Goal: Task Accomplishment & Management: Use online tool/utility

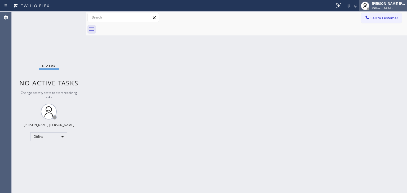
drag, startPoint x: 390, startPoint y: 5, endPoint x: 387, endPoint y: 7, distance: 3.2
click at [390, 5] on div "[PERSON_NAME] [PERSON_NAME]" at bounding box center [388, 3] width 33 height 5
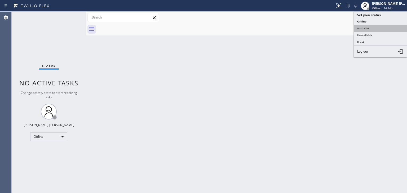
click at [365, 28] on button "Available" at bounding box center [380, 28] width 53 height 7
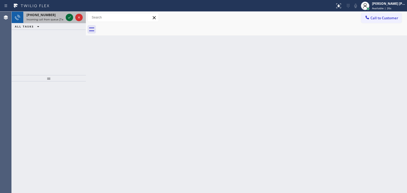
click at [69, 17] on icon at bounding box center [69, 17] width 6 height 6
click at [70, 18] on icon at bounding box center [69, 17] width 6 height 6
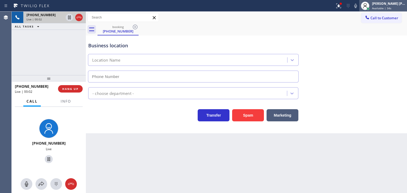
type input "[PHONE_NUMBER]"
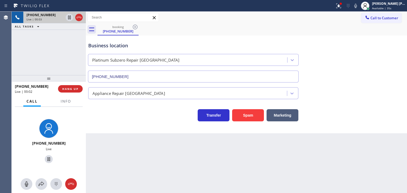
drag, startPoint x: 362, startPoint y: 6, endPoint x: 375, endPoint y: 33, distance: 29.6
click at [357, 6] on icon at bounding box center [355, 6] width 3 height 4
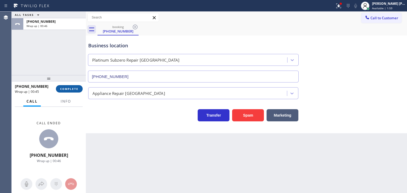
click at [65, 89] on span "COMPLETE" at bounding box center [69, 89] width 18 height 4
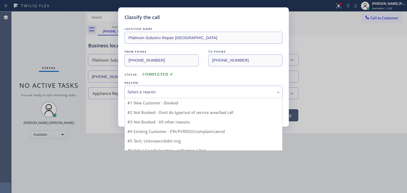
click at [178, 96] on div "Select a reason" at bounding box center [203, 92] width 158 height 12
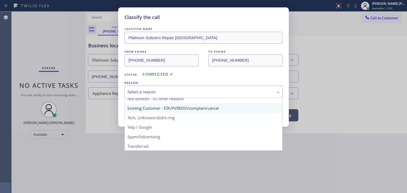
scroll to position [26, 0]
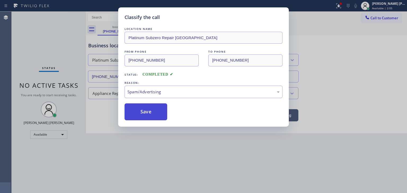
click at [148, 116] on button "Save" at bounding box center [145, 112] width 43 height 17
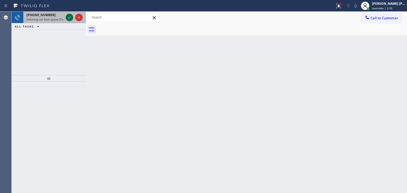
click at [70, 17] on icon at bounding box center [69, 17] width 6 height 6
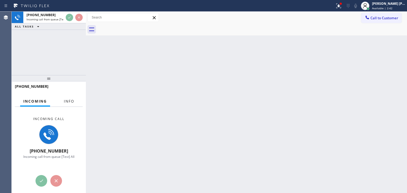
click at [70, 103] on span "Info" at bounding box center [69, 101] width 10 height 5
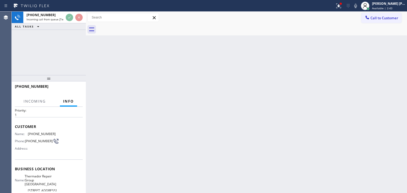
scroll to position [26, 0]
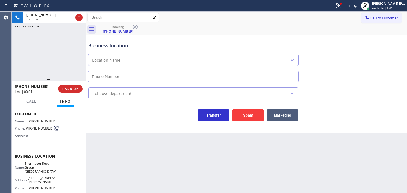
type input "[PHONE_NUMBER]"
click at [358, 7] on icon at bounding box center [355, 6] width 6 height 6
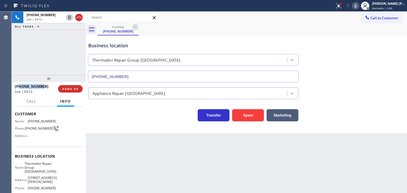
drag, startPoint x: 42, startPoint y: 86, endPoint x: 20, endPoint y: 86, distance: 22.0
click at [20, 86] on div "[PHONE_NUMBER]" at bounding box center [34, 86] width 39 height 5
copy span "4153186190"
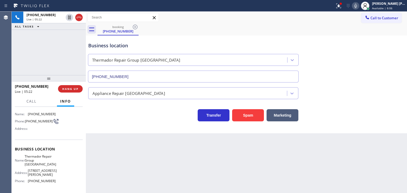
scroll to position [35, 0]
drag, startPoint x: 55, startPoint y: 188, endPoint x: 27, endPoint y: 176, distance: 30.4
click at [27, 176] on div "Name: Thermador Repair Group Menlo Park Address: [STREET_ADDRESS][PERSON_NAME],…" at bounding box center [49, 168] width 68 height 31
copy div "[PHONE_NUMBER]"
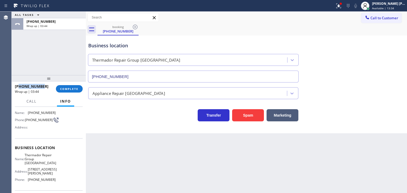
drag, startPoint x: 49, startPoint y: 87, endPoint x: 19, endPoint y: 84, distance: 29.5
click at [19, 84] on div "[PHONE_NUMBER]" at bounding box center [33, 86] width 37 height 5
copy span "4153186190"
click at [68, 87] on button "COMPLETE" at bounding box center [69, 88] width 27 height 7
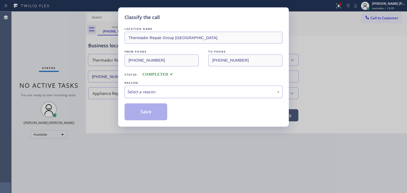
click at [143, 90] on div "Select a reason" at bounding box center [203, 92] width 152 height 6
click at [146, 112] on button "Save" at bounding box center [145, 112] width 43 height 17
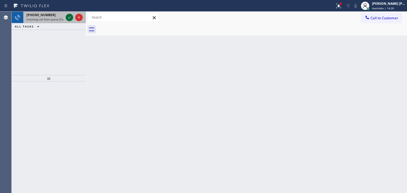
click at [70, 17] on icon at bounding box center [69, 17] width 6 height 6
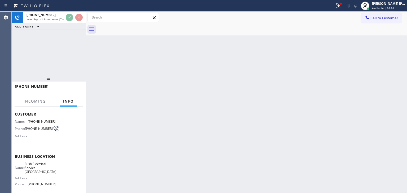
scroll to position [26, 0]
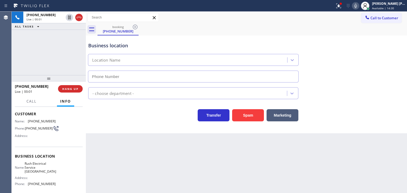
type input "[PHONE_NUMBER]"
click at [358, 6] on icon at bounding box center [355, 6] width 6 height 6
click at [67, 89] on span "HANG UP" at bounding box center [70, 89] width 16 height 4
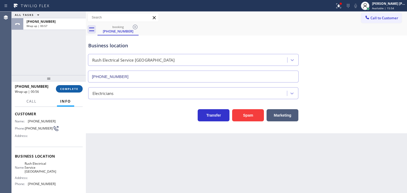
click at [66, 90] on span "COMPLETE" at bounding box center [69, 89] width 18 height 4
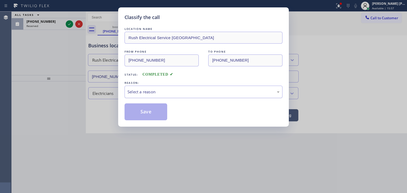
click at [179, 92] on div "Select a reason" at bounding box center [203, 92] width 152 height 6
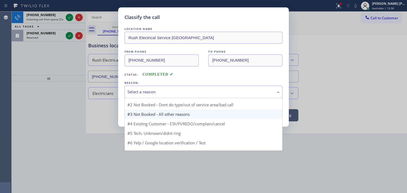
scroll to position [5, 0]
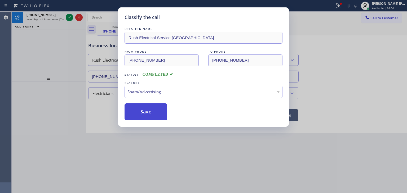
click at [154, 107] on button "Save" at bounding box center [145, 112] width 43 height 17
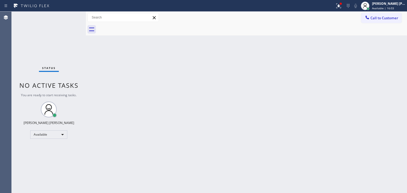
click at [71, 17] on div "Classify the call LOCATION NAME Platinum Subzero Repair [GEOGRAPHIC_DATA] FROM …" at bounding box center [209, 103] width 395 height 182
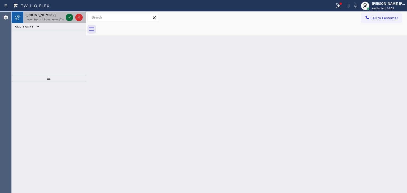
click at [71, 17] on icon at bounding box center [69, 17] width 6 height 6
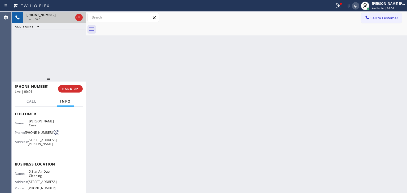
scroll to position [53, 0]
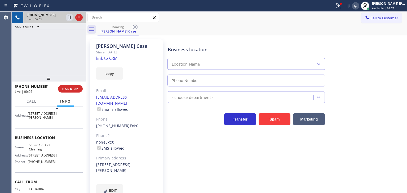
type input "[PHONE_NUMBER]"
click at [111, 59] on link "link to CRM" at bounding box center [106, 58] width 21 height 5
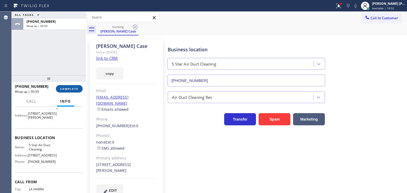
click at [71, 88] on span "COMPLETE" at bounding box center [69, 89] width 18 height 4
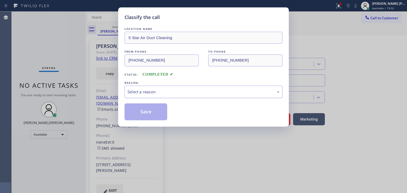
click at [157, 91] on div "Select a reason" at bounding box center [203, 92] width 152 height 6
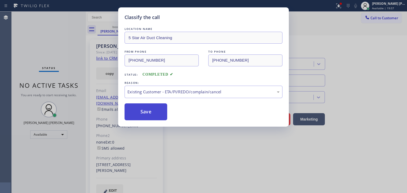
click at [142, 111] on button "Save" at bounding box center [145, 112] width 43 height 17
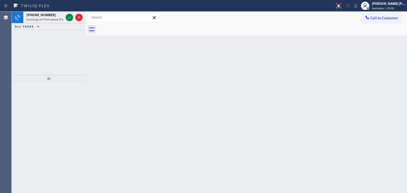
drag, startPoint x: 70, startPoint y: 18, endPoint x: 70, endPoint y: 65, distance: 47.4
click at [70, 18] on icon at bounding box center [69, 17] width 6 height 6
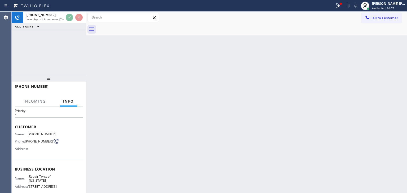
scroll to position [26, 0]
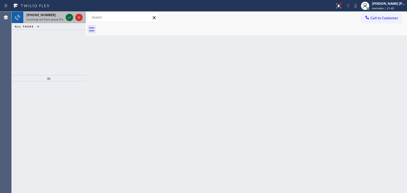
click at [69, 17] on icon at bounding box center [69, 17] width 6 height 6
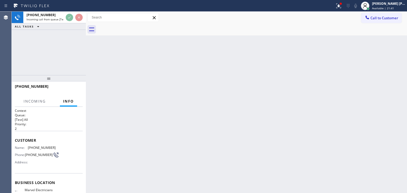
scroll to position [25, 0]
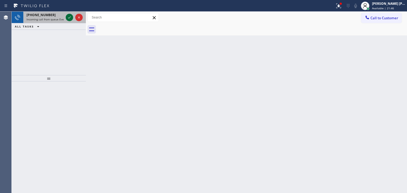
click at [69, 18] on icon at bounding box center [69, 17] width 6 height 6
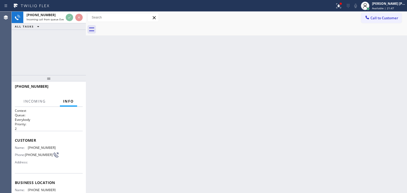
scroll to position [26, 0]
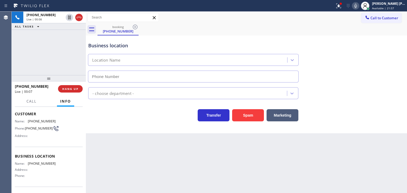
click at [357, 6] on icon at bounding box center [355, 6] width 3 height 4
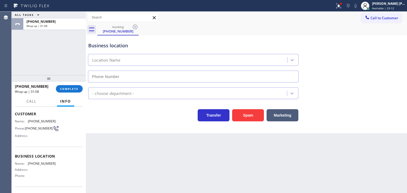
click at [145, 140] on div "Back to Dashboard Change Sender ID Customers Technicians Select a contact Outbo…" at bounding box center [246, 103] width 321 height 182
click at [71, 88] on span "COMPLETE" at bounding box center [69, 89] width 18 height 4
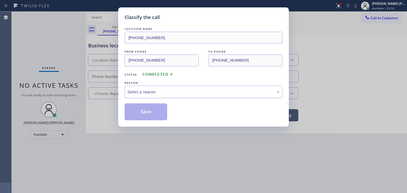
click at [151, 93] on div "Select a reason" at bounding box center [203, 92] width 152 height 6
click at [151, 113] on button "Save" at bounding box center [145, 112] width 43 height 17
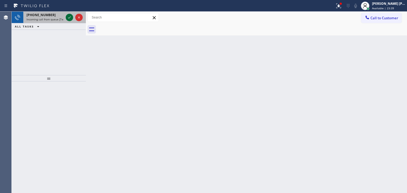
click at [69, 18] on icon at bounding box center [69, 17] width 6 height 6
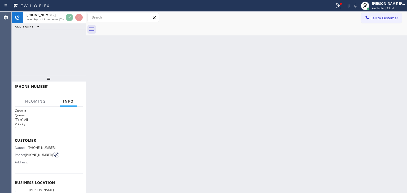
scroll to position [26, 0]
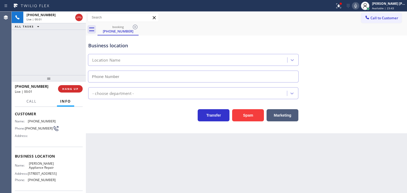
type input "[PHONE_NUMBER]"
click at [358, 7] on icon at bounding box center [355, 6] width 6 height 6
click at [379, 140] on div "Back to Dashboard Change Sender ID Customers Technicians Select a contact Outbo…" at bounding box center [246, 103] width 321 height 182
drag, startPoint x: 46, startPoint y: 84, endPoint x: 20, endPoint y: 88, distance: 26.4
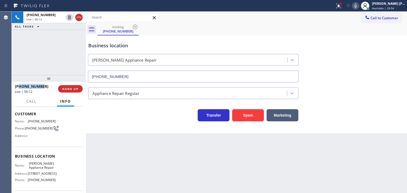
click at [20, 88] on div "[PHONE_NUMBER]" at bounding box center [34, 86] width 39 height 5
copy span "7149143390"
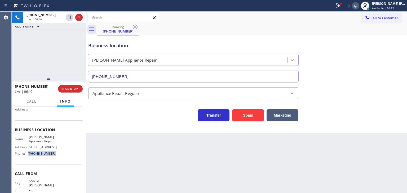
drag, startPoint x: 56, startPoint y: 162, endPoint x: 28, endPoint y: 161, distance: 28.1
click at [28, 158] on div "Name: [PERSON_NAME] Appliance Repair Address: [STREET_ADDRESS] Phone: [PHONE_NU…" at bounding box center [49, 146] width 68 height 23
copy span "[PHONE_NUMBER]"
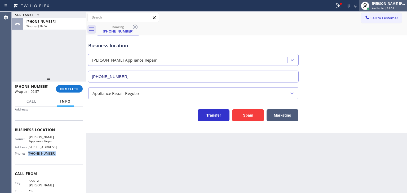
click at [394, 8] on span "Available | 35:05" at bounding box center [383, 8] width 22 height 4
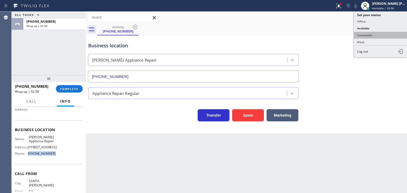
click at [377, 34] on button "Unavailable" at bounding box center [380, 35] width 53 height 7
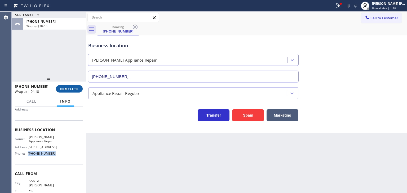
click at [66, 89] on span "COMPLETE" at bounding box center [69, 89] width 18 height 4
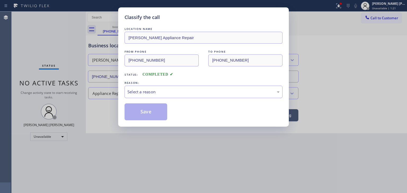
click at [142, 92] on div "Select a reason" at bounding box center [203, 92] width 152 height 6
click at [144, 111] on button "Save" at bounding box center [145, 112] width 43 height 17
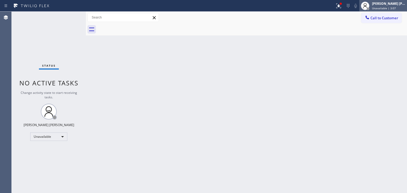
click at [394, 8] on span "Unavailable | 3:07" at bounding box center [384, 8] width 24 height 4
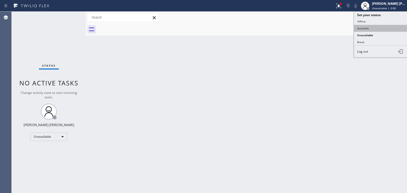
click at [371, 28] on button "Available" at bounding box center [380, 28] width 53 height 7
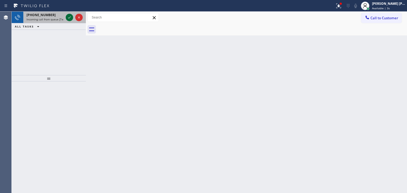
click at [69, 17] on icon at bounding box center [69, 17] width 6 height 6
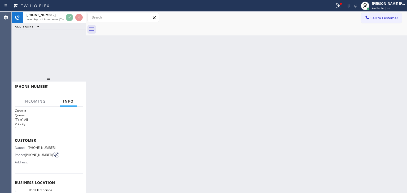
scroll to position [26, 0]
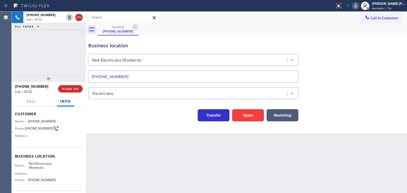
type input "[PHONE_NUMBER]"
click at [358, 5] on icon at bounding box center [355, 6] width 6 height 6
click at [78, 87] on button "HANG UP" at bounding box center [70, 88] width 25 height 7
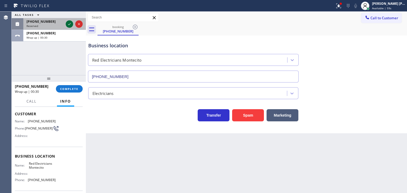
click at [67, 24] on icon at bounding box center [69, 24] width 6 height 6
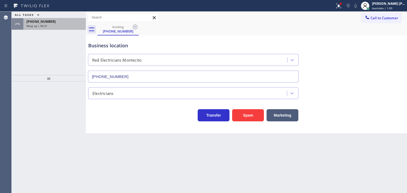
click at [58, 25] on div "Wrap up | 00:31" at bounding box center [54, 26] width 56 height 4
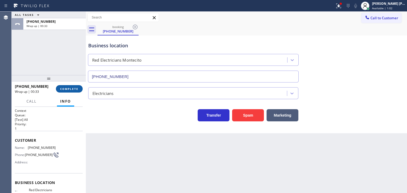
click at [70, 87] on button "COMPLETE" at bounding box center [69, 88] width 27 height 7
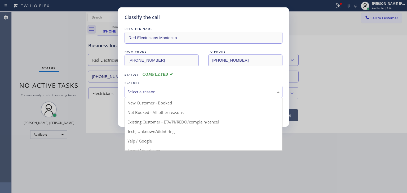
click at [150, 97] on div "Select a reason" at bounding box center [203, 92] width 158 height 12
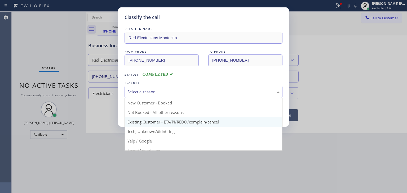
scroll to position [33, 0]
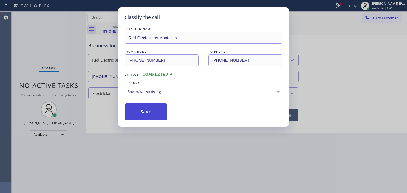
click at [149, 117] on button "Save" at bounding box center [145, 112] width 43 height 17
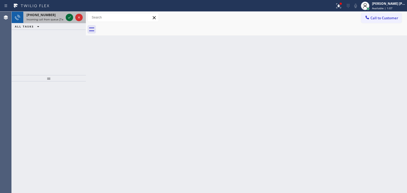
click at [70, 17] on icon at bounding box center [69, 17] width 3 height 2
click at [69, 17] on icon at bounding box center [69, 17] width 6 height 6
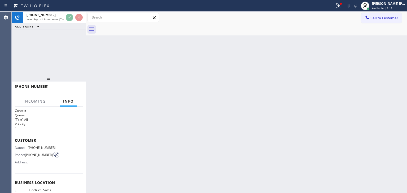
scroll to position [26, 0]
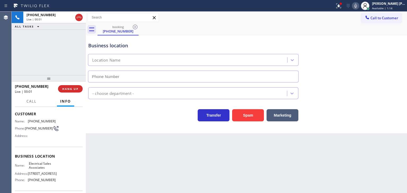
type input "[PHONE_NUMBER]"
click at [357, 5] on icon at bounding box center [355, 6] width 3 height 4
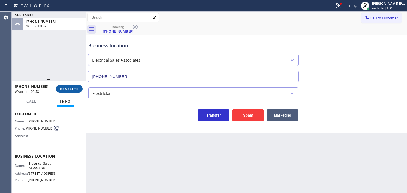
drag, startPoint x: 62, startPoint y: 90, endPoint x: 62, endPoint y: 87, distance: 2.7
click at [62, 90] on span "COMPLETE" at bounding box center [69, 89] width 18 height 4
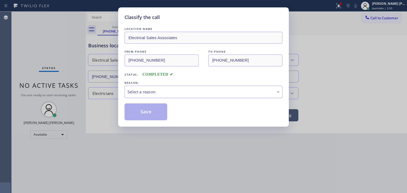
click at [150, 90] on div "Select a reason" at bounding box center [203, 92] width 152 height 6
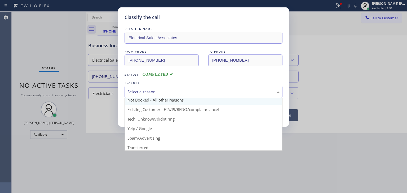
scroll to position [33, 0]
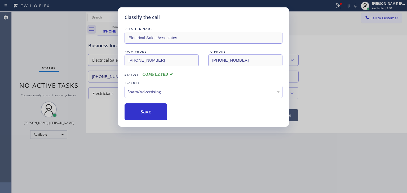
click at [151, 115] on button "Save" at bounding box center [145, 112] width 43 height 17
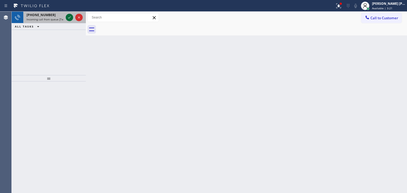
click at [68, 18] on icon at bounding box center [69, 17] width 6 height 6
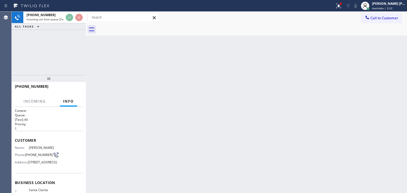
scroll to position [17, 0]
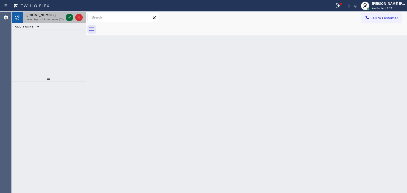
click at [70, 17] on icon at bounding box center [69, 17] width 3 height 2
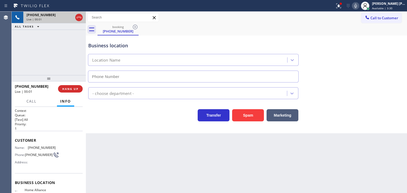
type input "[PHONE_NUMBER]"
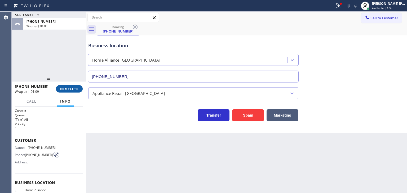
click at [67, 90] on span "COMPLETE" at bounding box center [69, 89] width 18 height 4
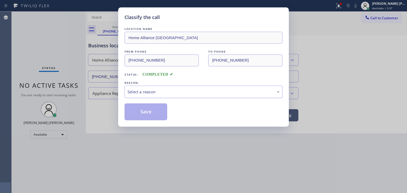
click at [143, 93] on div "Select a reason" at bounding box center [203, 92] width 152 height 6
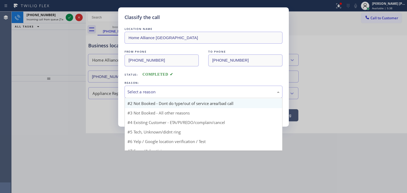
scroll to position [5, 0]
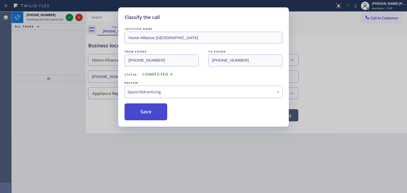
click at [148, 110] on button "Save" at bounding box center [145, 112] width 43 height 17
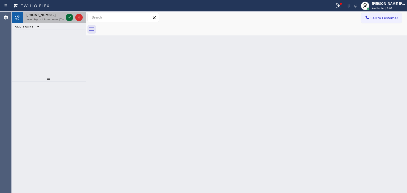
click at [69, 18] on icon at bounding box center [69, 17] width 6 height 6
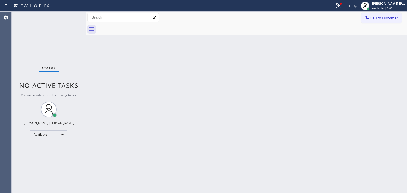
click at [70, 17] on div "Status No active tasks You are ready to start receiving tasks. [PERSON_NAME] [P…" at bounding box center [49, 103] width 74 height 182
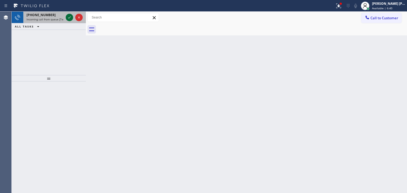
click at [69, 18] on icon at bounding box center [69, 17] width 3 height 2
click at [69, 17] on icon at bounding box center [69, 17] width 6 height 6
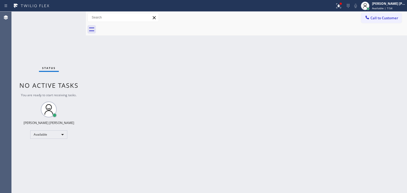
click at [70, 18] on div "Status No active tasks You are ready to start receiving tasks. [PERSON_NAME] [P…" at bounding box center [49, 103] width 74 height 182
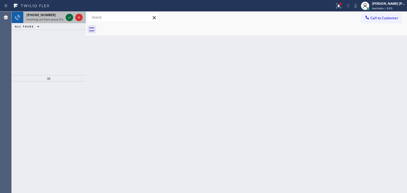
click at [69, 18] on icon at bounding box center [69, 17] width 3 height 2
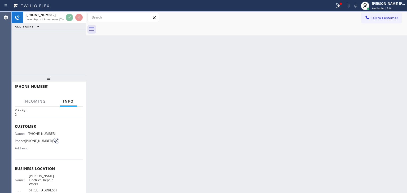
scroll to position [26, 0]
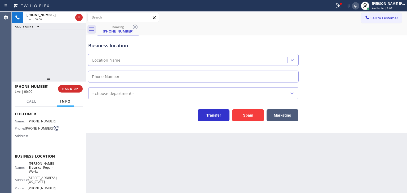
type input "[PHONE_NUMBER]"
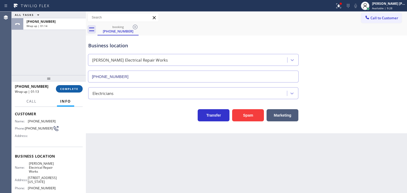
click at [70, 88] on span "COMPLETE" at bounding box center [69, 89] width 18 height 4
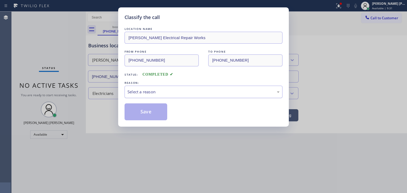
click at [154, 93] on div "Select a reason" at bounding box center [203, 92] width 152 height 6
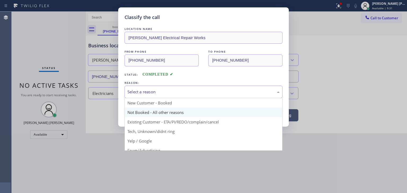
scroll to position [26, 0]
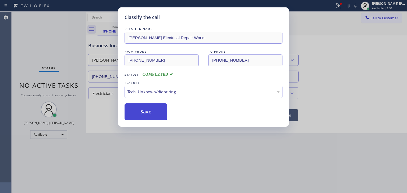
click at [152, 112] on button "Save" at bounding box center [145, 112] width 43 height 17
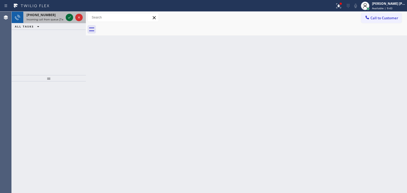
click at [70, 19] on icon at bounding box center [69, 17] width 6 height 6
click at [69, 16] on icon at bounding box center [69, 17] width 6 height 6
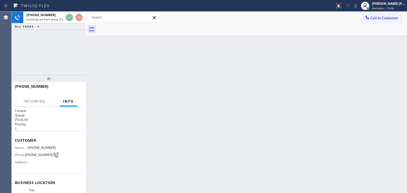
scroll to position [26, 0]
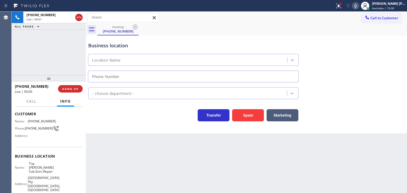
type input "[PHONE_NUMBER]"
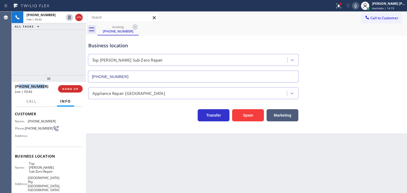
drag, startPoint x: 47, startPoint y: 88, endPoint x: 19, endPoint y: 86, distance: 27.6
click at [19, 86] on div "[PHONE_NUMBER]" at bounding box center [34, 86] width 39 height 5
copy span "2134003229"
click at [394, 5] on div "[PERSON_NAME] [PERSON_NAME]" at bounding box center [388, 3] width 33 height 5
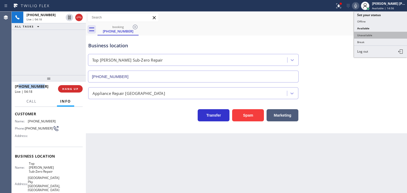
click at [372, 36] on button "Unavailable" at bounding box center [380, 35] width 53 height 7
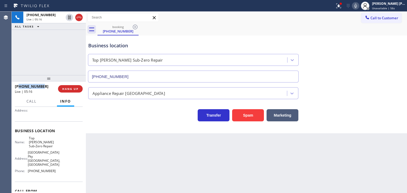
scroll to position [53, 0]
drag, startPoint x: 55, startPoint y: 164, endPoint x: 28, endPoint y: 164, distance: 27.3
click at [28, 164] on div "Name: Top [PERSON_NAME] Sub-Zero Repair Address: [STREET_ADDRESS] Phone: [PHONE…" at bounding box center [49, 154] width 68 height 39
copy span "[PHONE_NUMBER]"
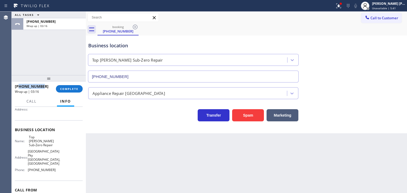
drag, startPoint x: 47, startPoint y: 85, endPoint x: 19, endPoint y: 85, distance: 27.8
click at [19, 85] on div "[PHONE_NUMBER]" at bounding box center [33, 86] width 37 height 5
copy span "2134003229"
click at [67, 89] on span "COMPLETE" at bounding box center [69, 89] width 18 height 4
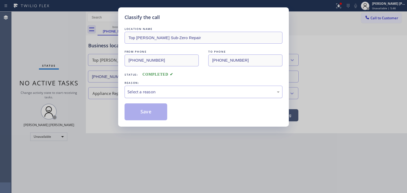
click at [146, 90] on div "Select a reason" at bounding box center [203, 92] width 152 height 6
click at [144, 111] on button "Save" at bounding box center [145, 112] width 43 height 17
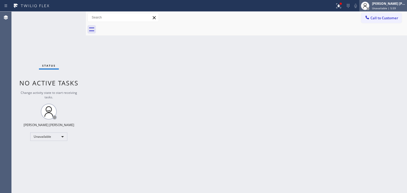
click at [384, 6] on div "[PERSON_NAME] [PERSON_NAME] Unavailable | 5:59" at bounding box center [389, 5] width 36 height 9
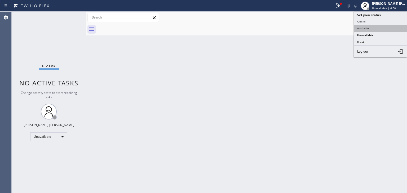
click at [376, 26] on button "Available" at bounding box center [380, 28] width 53 height 7
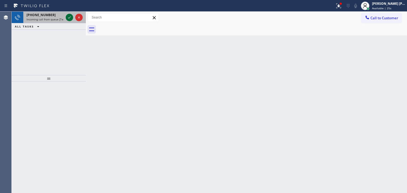
click at [70, 17] on icon at bounding box center [69, 17] width 3 height 2
click at [69, 18] on icon at bounding box center [69, 17] width 6 height 6
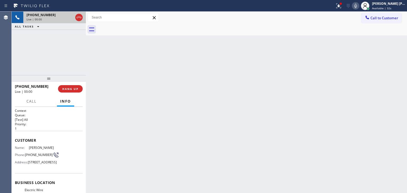
scroll to position [53, 0]
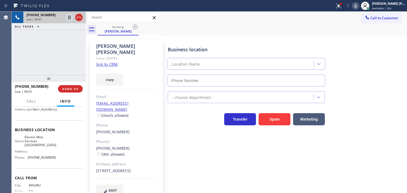
type input "[PHONE_NUMBER]"
click at [113, 62] on link "link to CRM" at bounding box center [106, 64] width 21 height 5
click at [358, 7] on icon at bounding box center [355, 6] width 6 height 6
click at [68, 17] on icon at bounding box center [69, 17] width 6 height 6
click at [358, 3] on icon at bounding box center [355, 6] width 6 height 6
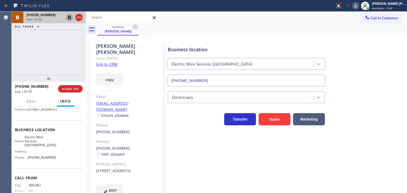
click at [70, 17] on icon at bounding box center [69, 17] width 6 height 6
drag, startPoint x: 384, startPoint y: 75, endPoint x: 366, endPoint y: 69, distance: 18.8
click at [384, 75] on div "Business location Electric Wire Services [GEOGRAPHIC_DATA] [PHONE_NUMBER]" at bounding box center [286, 63] width 239 height 48
drag, startPoint x: 375, startPoint y: 133, endPoint x: 352, endPoint y: 88, distance: 51.0
click at [375, 133] on div "Business location Electric Wire Services [GEOGRAPHIC_DATA] [PHONE_NUMBER] Elect…" at bounding box center [286, 118] width 239 height 155
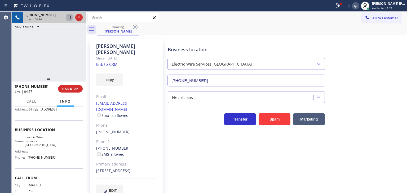
click at [358, 7] on icon at bounding box center [355, 6] width 6 height 6
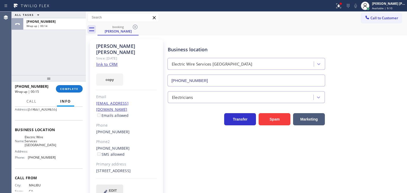
click at [107, 189] on icon at bounding box center [105, 192] width 6 height 7
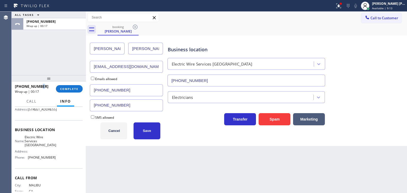
drag, startPoint x: 42, startPoint y: 86, endPoint x: 38, endPoint y: 87, distance: 4.9
click at [38, 87] on div "[PHONE_NUMBER]" at bounding box center [33, 86] width 37 height 5
drag, startPoint x: 131, startPoint y: 90, endPoint x: 80, endPoint y: 88, distance: 51.4
click at [80, 88] on div "ALL TASKS ALL TASKS ACTIVE TASKS TASKS IN WRAP UP [PHONE_NUMBER] Wrap up | 00:1…" at bounding box center [209, 103] width 395 height 182
type input "(___) ___-____"
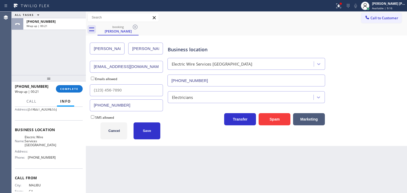
drag, startPoint x: 126, startPoint y: 105, endPoint x: 91, endPoint y: 106, distance: 35.3
click at [91, 106] on input "[PHONE_NUMBER]" at bounding box center [126, 106] width 73 height 12
paste input "707) 328-3790"
type input "[PHONE_NUMBER]"
drag, startPoint x: 46, startPoint y: 86, endPoint x: 20, endPoint y: 89, distance: 25.6
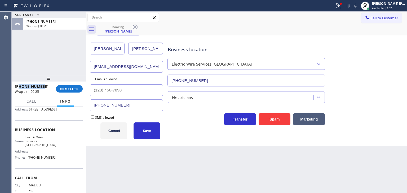
click at [20, 89] on div "[PHONE_NUMBER] Wrap up | 00:25" at bounding box center [35, 89] width 41 height 14
copy span "3103592792"
click at [126, 93] on input "(___) ___-____" at bounding box center [126, 90] width 73 height 12
paste input "310) 359-2792"
type input "[PHONE_NUMBER]"
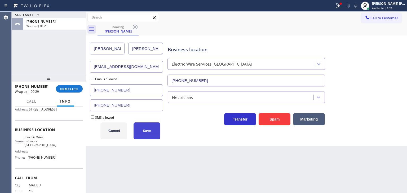
click at [150, 133] on button "Save" at bounding box center [146, 131] width 27 height 17
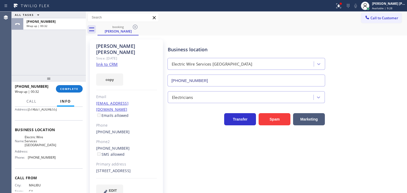
click at [114, 62] on link "link to CRM" at bounding box center [106, 64] width 21 height 5
drag, startPoint x: 49, startPoint y: 88, endPoint x: 20, endPoint y: 84, distance: 29.3
click at [20, 84] on div "[PHONE_NUMBER]" at bounding box center [33, 86] width 37 height 5
copy span "3103592792"
drag, startPoint x: 155, startPoint y: 98, endPoint x: 95, endPoint y: 100, distance: 59.3
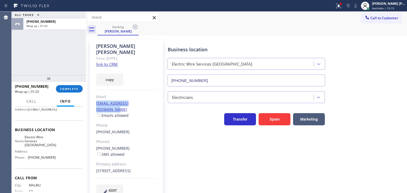
click at [95, 100] on div "[PERSON_NAME] Since: [DATE] link to CRM copy Email [EMAIL_ADDRESS][DOMAIN_NAME]…" at bounding box center [126, 121] width 73 height 164
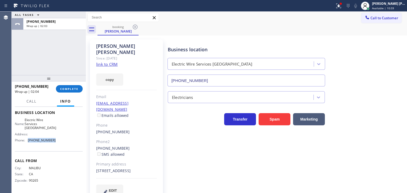
drag, startPoint x: 51, startPoint y: 140, endPoint x: 27, endPoint y: 141, distance: 24.6
click at [27, 141] on div "Name: Electric Wire Services [GEOGRAPHIC_DATA] Address: Phone: [PHONE_NUMBER]" at bounding box center [49, 131] width 68 height 27
click at [391, 7] on span "Available | 11:56" at bounding box center [383, 8] width 22 height 4
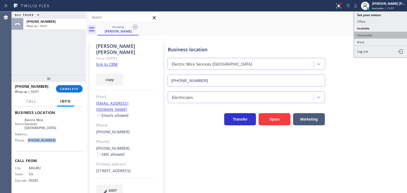
click at [370, 32] on button "Unavailable" at bounding box center [380, 35] width 53 height 7
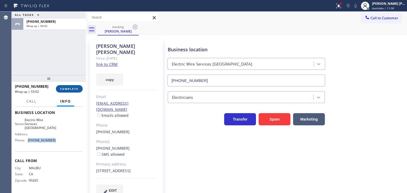
click at [70, 90] on span "COMPLETE" at bounding box center [69, 89] width 18 height 4
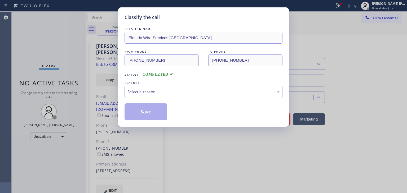
click at [145, 89] on div "Select a reason" at bounding box center [203, 92] width 152 height 6
click at [148, 107] on button "Save" at bounding box center [145, 112] width 43 height 17
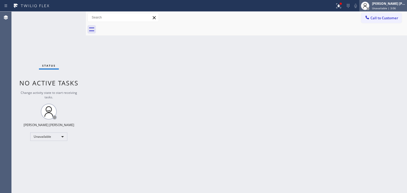
click at [390, 5] on div "[PERSON_NAME] [PERSON_NAME]" at bounding box center [388, 3] width 33 height 5
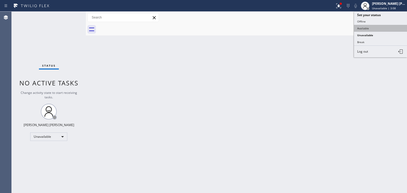
click at [363, 25] on button "Available" at bounding box center [380, 28] width 53 height 7
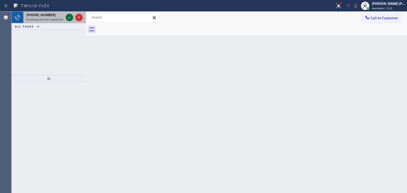
click at [70, 19] on icon at bounding box center [69, 17] width 6 height 6
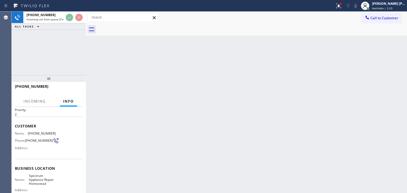
scroll to position [26, 0]
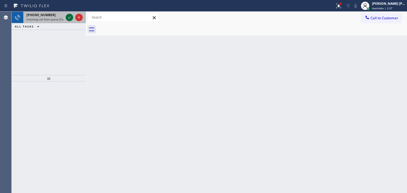
click at [69, 18] on icon at bounding box center [69, 17] width 3 height 2
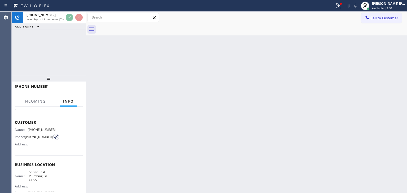
scroll to position [26, 0]
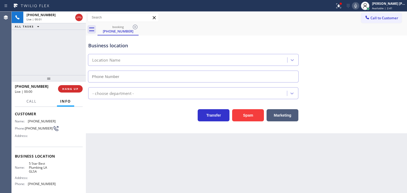
type input "[PHONE_NUMBER]"
drag, startPoint x: 378, startPoint y: 90, endPoint x: 378, endPoint y: 86, distance: 3.4
click at [378, 88] on div "Plumbing Reg" at bounding box center [246, 92] width 318 height 14
click at [358, 6] on icon at bounding box center [355, 6] width 6 height 6
click at [357, 6] on rect at bounding box center [355, 5] width 4 height 4
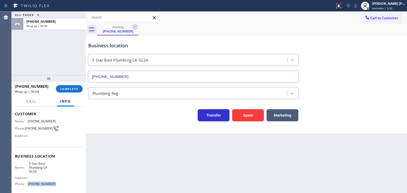
drag, startPoint x: 53, startPoint y: 187, endPoint x: 26, endPoint y: 185, distance: 27.1
click at [26, 185] on div "Name: 5 Star Best Plumbing LA GLSA Address: Phone: [PHONE_NUMBER]" at bounding box center [49, 175] width 68 height 27
click at [390, 18] on span "Call to Customer" at bounding box center [384, 18] width 28 height 5
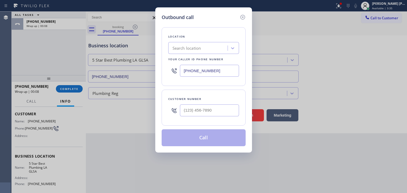
drag, startPoint x: 207, startPoint y: 71, endPoint x: 169, endPoint y: 71, distance: 37.3
click at [169, 71] on div "[PHONE_NUMBER]" at bounding box center [203, 70] width 71 height 17
paste input "213) 444-7988"
type input "[PHONE_NUMBER]"
click at [242, 18] on icon at bounding box center [242, 17] width 6 height 6
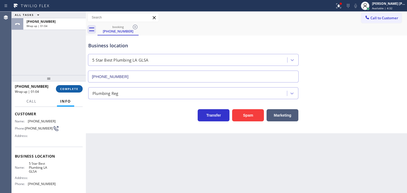
click at [66, 89] on span "COMPLETE" at bounding box center [69, 89] width 18 height 4
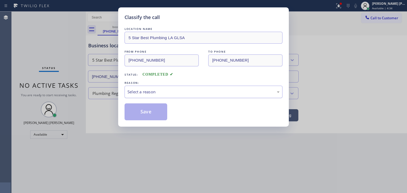
click at [133, 94] on div "Select a reason" at bounding box center [203, 92] width 152 height 6
click at [164, 91] on div "Tech, Unknown/didnt ring" at bounding box center [203, 92] width 152 height 6
click at [149, 112] on button "Save" at bounding box center [145, 112] width 43 height 17
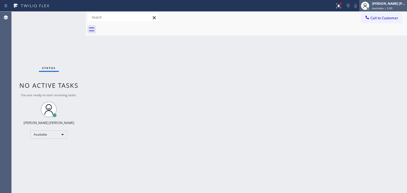
click at [391, 5] on div "[PERSON_NAME] [PERSON_NAME]" at bounding box center [388, 3] width 33 height 5
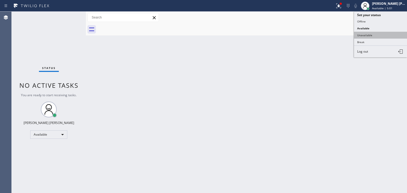
click at [372, 34] on button "Unavailable" at bounding box center [380, 35] width 53 height 7
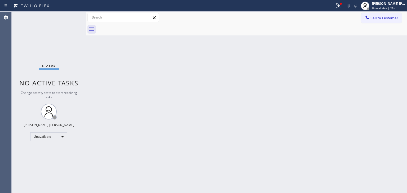
click at [378, 183] on div "Back to Dashboard Change Sender ID Customers Technicians Select a contact Outbo…" at bounding box center [246, 103] width 321 height 182
click at [394, 5] on div "[PERSON_NAME] [PERSON_NAME]" at bounding box center [388, 3] width 33 height 5
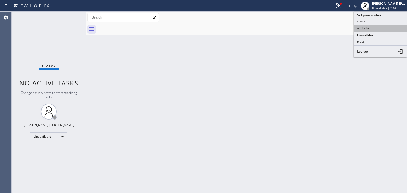
click at [361, 27] on button "Available" at bounding box center [380, 28] width 53 height 7
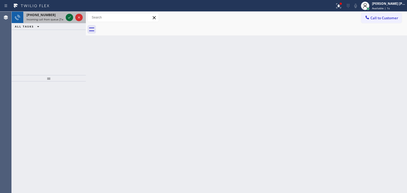
click at [69, 18] on icon at bounding box center [69, 17] width 3 height 2
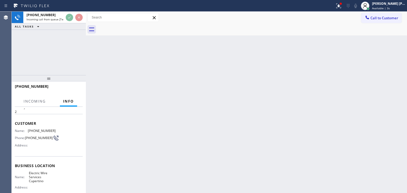
scroll to position [26, 0]
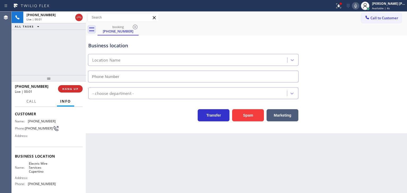
type input "[PHONE_NUMBER]"
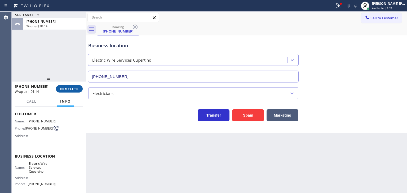
click at [70, 86] on button "COMPLETE" at bounding box center [69, 88] width 27 height 7
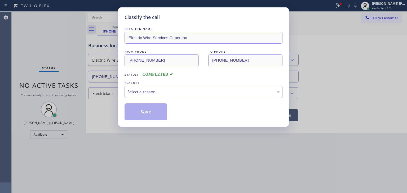
click at [72, 87] on div "Classify the call LOCATION NAME Electric Wire Services Cupertino FROM PHONE [PH…" at bounding box center [203, 96] width 407 height 193
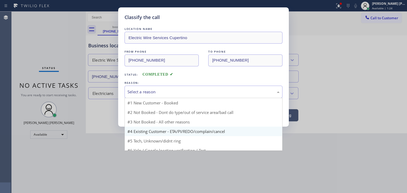
drag, startPoint x: 164, startPoint y: 93, endPoint x: 155, endPoint y: 125, distance: 33.3
click at [164, 93] on div "Select a reason" at bounding box center [203, 92] width 152 height 6
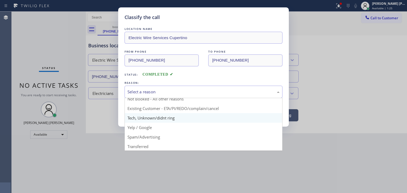
scroll to position [26, 0]
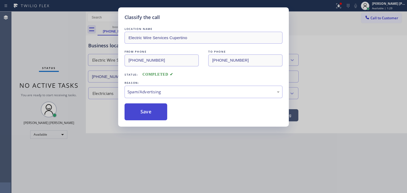
click at [141, 115] on button "Save" at bounding box center [145, 112] width 43 height 17
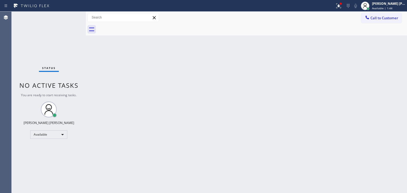
click at [68, 17] on div "Status No active tasks You are ready to start receiving tasks. [PERSON_NAME] [P…" at bounding box center [49, 103] width 74 height 182
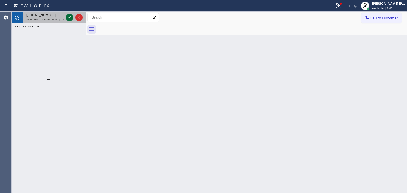
click at [69, 17] on icon at bounding box center [69, 17] width 6 height 6
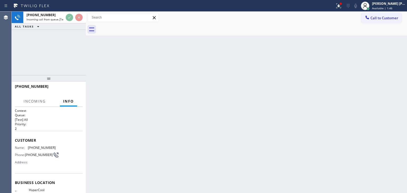
scroll to position [53, 0]
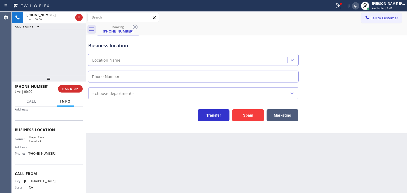
type input "[PHONE_NUMBER]"
click at [357, 6] on icon at bounding box center [355, 6] width 3 height 4
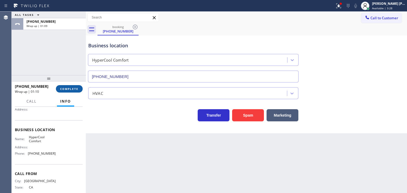
click at [77, 90] on span "COMPLETE" at bounding box center [69, 89] width 18 height 4
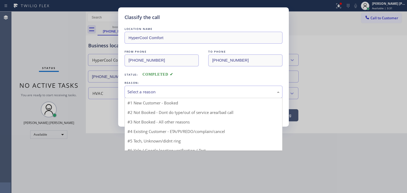
click at [155, 88] on div "Select a reason" at bounding box center [203, 92] width 158 height 12
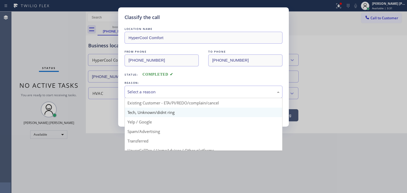
scroll to position [31, 0]
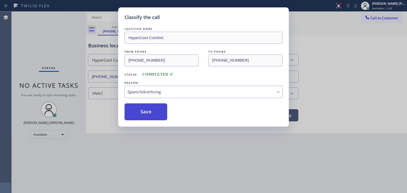
click at [147, 111] on button "Save" at bounding box center [145, 112] width 43 height 17
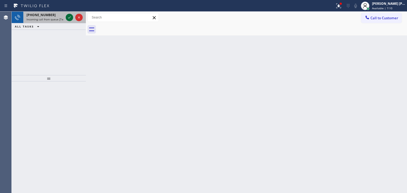
click at [70, 17] on icon at bounding box center [69, 17] width 3 height 2
click at [69, 17] on icon at bounding box center [69, 17] width 6 height 6
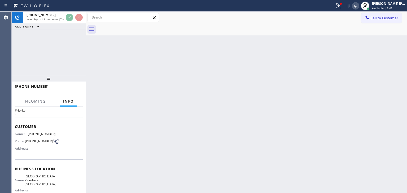
scroll to position [26, 0]
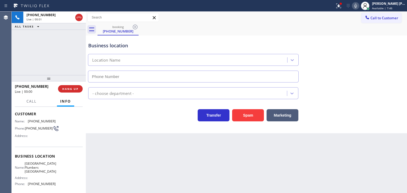
type input "[PHONE_NUMBER]"
click at [358, 5] on icon at bounding box center [355, 6] width 6 height 6
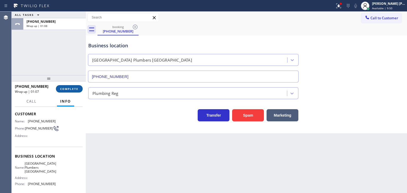
click at [70, 91] on button "COMPLETE" at bounding box center [69, 88] width 27 height 7
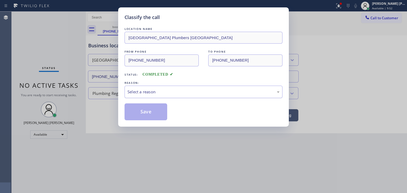
click at [152, 93] on div "Select a reason" at bounding box center [203, 92] width 152 height 6
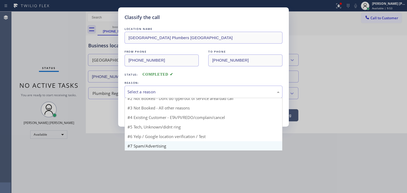
scroll to position [5, 0]
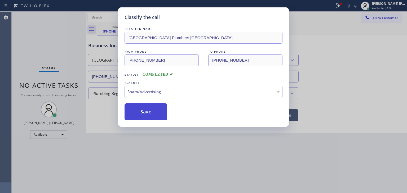
click at [143, 109] on button "Save" at bounding box center [145, 112] width 43 height 17
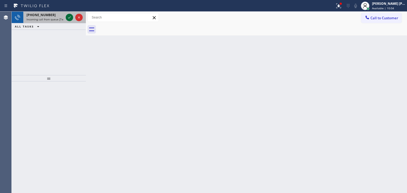
click at [70, 17] on icon at bounding box center [69, 17] width 6 height 6
click at [70, 16] on icon at bounding box center [69, 17] width 6 height 6
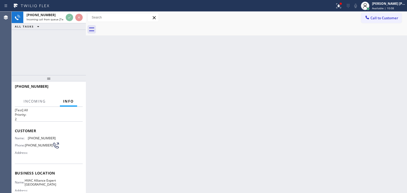
scroll to position [26, 0]
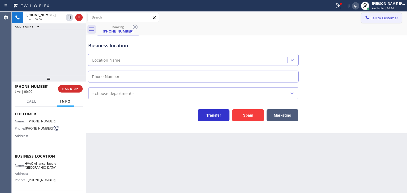
type input "[PHONE_NUMBER]"
click at [358, 5] on icon at bounding box center [355, 6] width 6 height 6
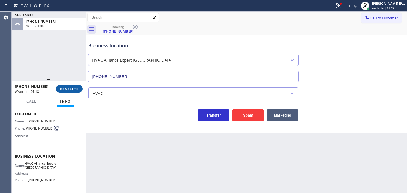
click at [72, 90] on span "COMPLETE" at bounding box center [69, 89] width 18 height 4
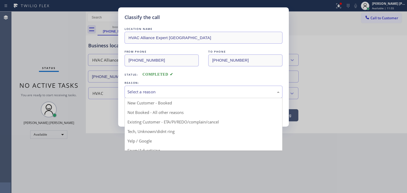
click at [161, 91] on div "Select a reason" at bounding box center [203, 92] width 152 height 6
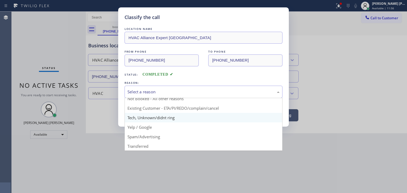
scroll to position [26, 0]
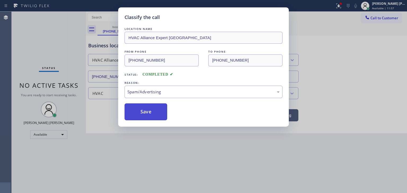
click at [148, 111] on button "Save" at bounding box center [145, 112] width 43 height 17
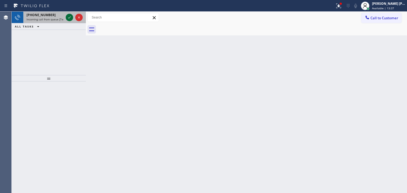
click at [70, 20] on icon at bounding box center [69, 17] width 6 height 6
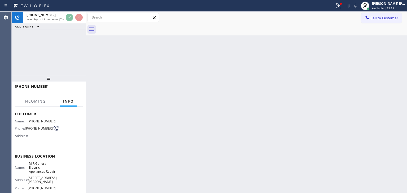
scroll to position [53, 0]
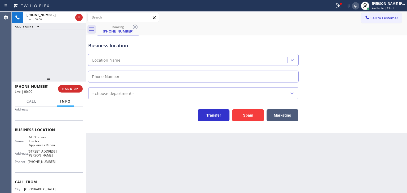
type input "[PHONE_NUMBER]"
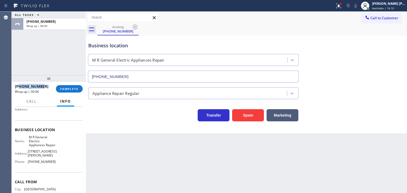
drag, startPoint x: 45, startPoint y: 87, endPoint x: 20, endPoint y: 87, distance: 25.4
click at [20, 87] on div "[PHONE_NUMBER]" at bounding box center [33, 86] width 37 height 5
drag, startPoint x: 56, startPoint y: 170, endPoint x: 26, endPoint y: 170, distance: 30.4
click at [26, 166] on div "Name: M R General Electric Appliances Repair Address: [STREET_ADDRESS][PERSON_N…" at bounding box center [49, 150] width 68 height 31
click at [388, 3] on div "[PERSON_NAME] [PERSON_NAME]" at bounding box center [388, 3] width 33 height 5
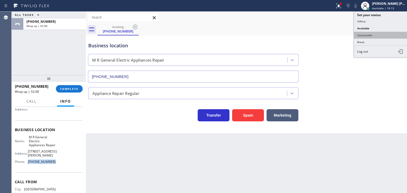
click at [372, 34] on button "Unavailable" at bounding box center [380, 35] width 53 height 7
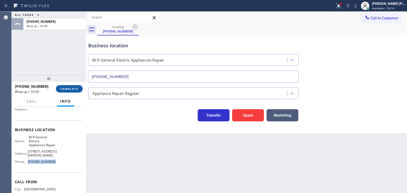
click at [75, 89] on span "COMPLETE" at bounding box center [69, 89] width 18 height 4
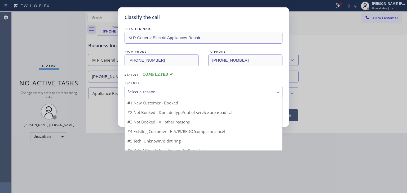
click at [138, 89] on div "Select a reason" at bounding box center [203, 92] width 152 height 6
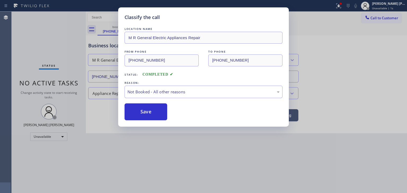
click at [145, 114] on button "Save" at bounding box center [145, 112] width 43 height 17
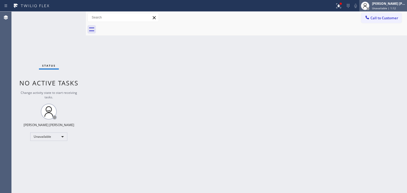
click at [396, 5] on div "[PERSON_NAME] [PERSON_NAME]" at bounding box center [388, 3] width 33 height 5
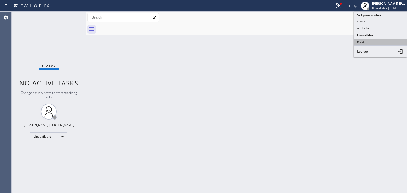
click at [371, 42] on button "Break" at bounding box center [380, 42] width 53 height 7
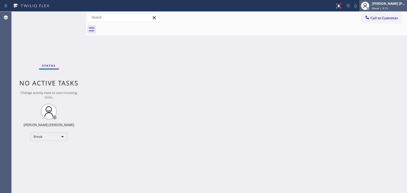
click at [388, 6] on span "Break | 3:15" at bounding box center [380, 8] width 16 height 4
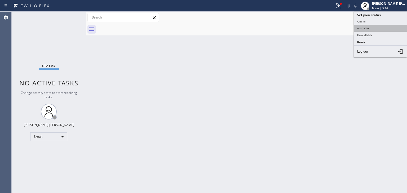
click at [373, 27] on button "Available" at bounding box center [380, 28] width 53 height 7
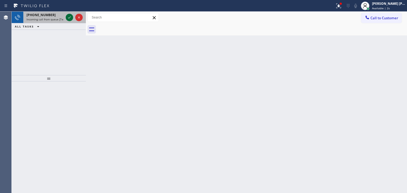
click at [70, 18] on icon at bounding box center [69, 17] width 6 height 6
click at [70, 19] on icon at bounding box center [69, 17] width 6 height 6
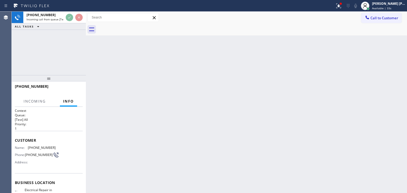
scroll to position [26, 0]
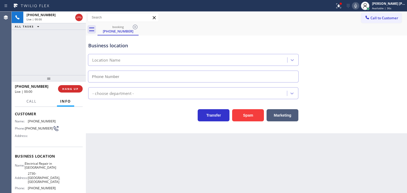
type input "[PHONE_NUMBER]"
click at [358, 3] on icon at bounding box center [355, 6] width 6 height 6
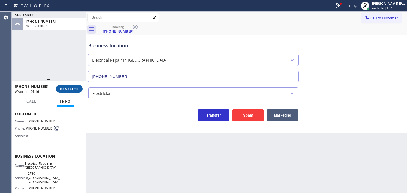
click at [69, 89] on span "COMPLETE" at bounding box center [69, 89] width 18 height 4
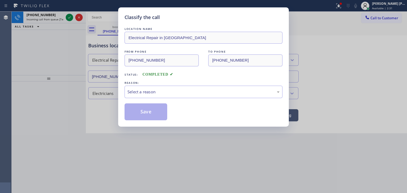
click at [71, 18] on div "Classify the call LOCATION NAME Electrical Repair in [GEOGRAPHIC_DATA] FROM PHO…" at bounding box center [203, 96] width 407 height 193
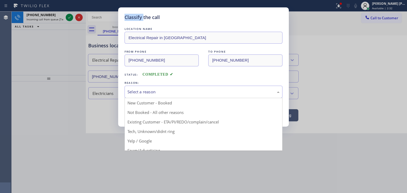
drag, startPoint x: 156, startPoint y: 88, endPoint x: 156, endPoint y: 92, distance: 3.7
click at [156, 89] on div "Select a reason" at bounding box center [203, 92] width 152 height 6
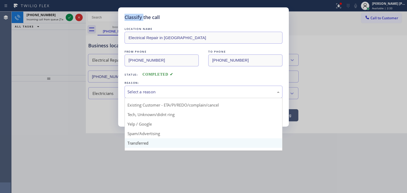
scroll to position [26, 0]
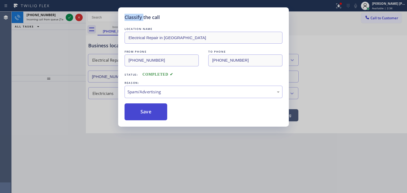
click at [145, 111] on button "Save" at bounding box center [145, 112] width 43 height 17
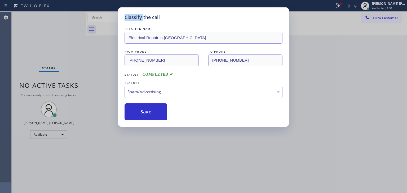
click at [70, 17] on div "Classify the call LOCATION NAME Platinum Subzero Repair [GEOGRAPHIC_DATA] FROM …" at bounding box center [209, 103] width 395 height 182
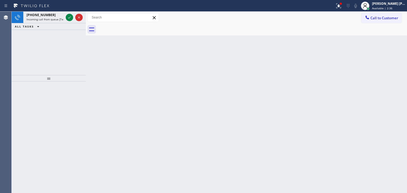
click at [70, 17] on icon at bounding box center [69, 17] width 3 height 2
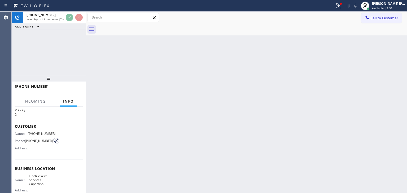
scroll to position [26, 0]
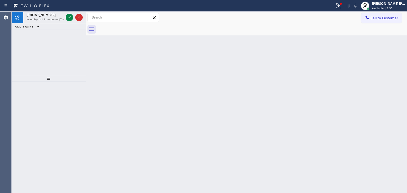
click at [69, 18] on icon at bounding box center [69, 17] width 6 height 6
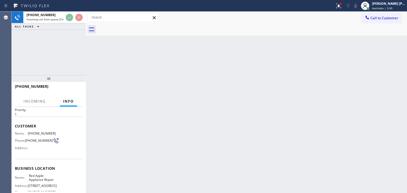
scroll to position [26, 0]
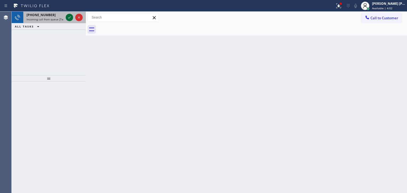
click at [69, 17] on icon at bounding box center [69, 17] width 6 height 6
click at [69, 18] on icon at bounding box center [69, 17] width 6 height 6
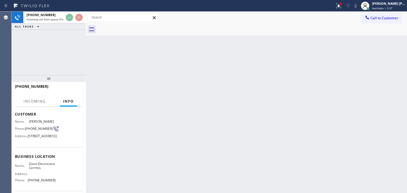
scroll to position [26, 0]
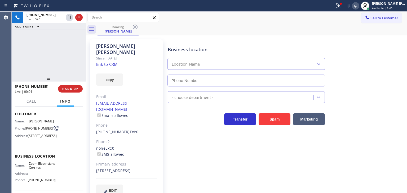
type input "[PHONE_NUMBER]"
click at [109, 62] on link "link to CRM" at bounding box center [106, 64] width 21 height 5
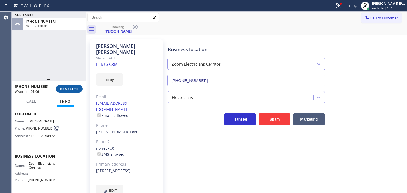
click at [70, 89] on span "COMPLETE" at bounding box center [69, 89] width 18 height 4
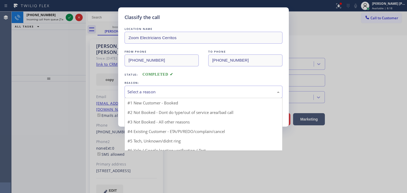
drag, startPoint x: 149, startPoint y: 90, endPoint x: 154, endPoint y: 114, distance: 24.8
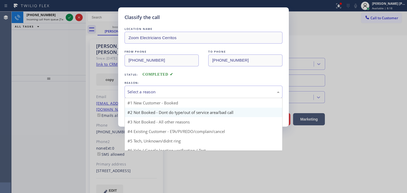
click at [149, 90] on div "Select a reason" at bounding box center [203, 92] width 152 height 6
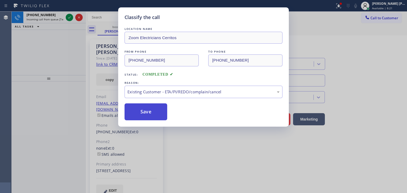
click at [152, 116] on button "Save" at bounding box center [145, 112] width 43 height 17
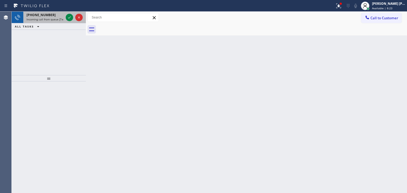
click at [73, 21] on div at bounding box center [74, 18] width 19 height 12
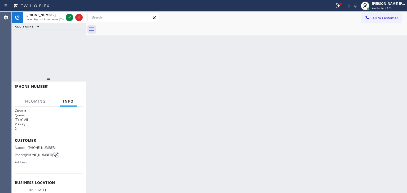
scroll to position [26, 0]
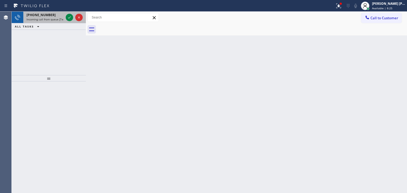
click at [74, 21] on div at bounding box center [74, 18] width 19 height 12
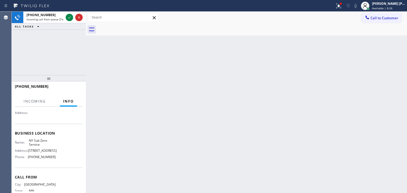
scroll to position [53, 0]
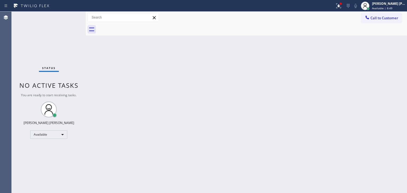
click at [71, 15] on div "Status No active tasks You are ready to start receiving tasks. [PERSON_NAME] [P…" at bounding box center [49, 103] width 74 height 182
click at [70, 19] on div "Status No active tasks You are ready to start receiving tasks. [PERSON_NAME] [P…" at bounding box center [49, 103] width 74 height 182
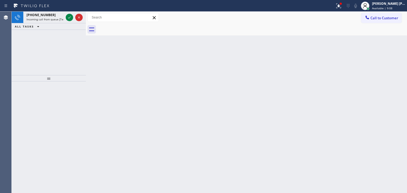
click at [70, 19] on icon at bounding box center [69, 17] width 6 height 6
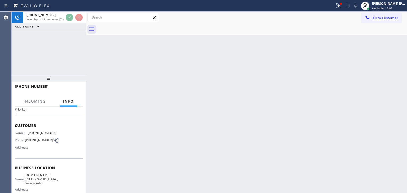
scroll to position [26, 0]
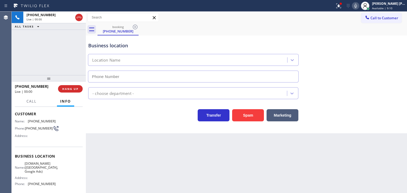
type input "[PHONE_NUMBER]"
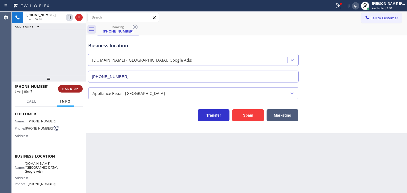
click at [77, 90] on span "HANG UP" at bounding box center [70, 89] width 16 height 4
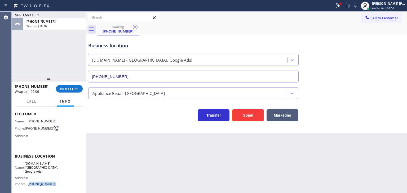
drag, startPoint x: 53, startPoint y: 186, endPoint x: 29, endPoint y: 186, distance: 24.4
click at [29, 186] on div "Name: [DOMAIN_NAME] ([GEOGRAPHIC_DATA], Google Ads) Address: Phone: [PHONE_NUMB…" at bounding box center [49, 175] width 68 height 27
click at [390, 16] on span "Call to Customer" at bounding box center [384, 18] width 28 height 5
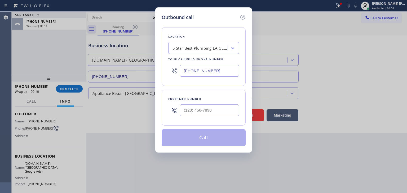
drag, startPoint x: 227, startPoint y: 71, endPoint x: 181, endPoint y: 72, distance: 46.3
click at [181, 72] on input "[PHONE_NUMBER]" at bounding box center [209, 71] width 59 height 12
paste input "949) 844-5074"
type input "[PHONE_NUMBER]"
click at [242, 18] on icon at bounding box center [242, 17] width 6 height 6
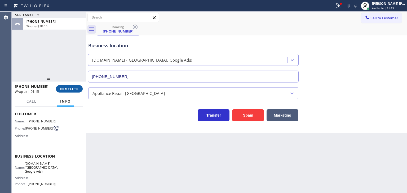
click at [74, 89] on span "COMPLETE" at bounding box center [69, 89] width 18 height 4
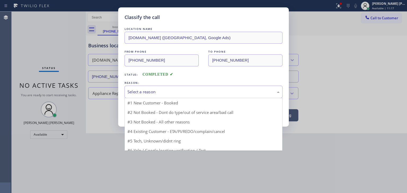
click at [152, 91] on div "Select a reason" at bounding box center [203, 92] width 152 height 6
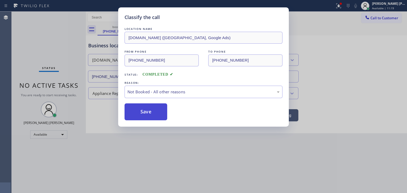
click at [151, 114] on button "Save" at bounding box center [145, 112] width 43 height 17
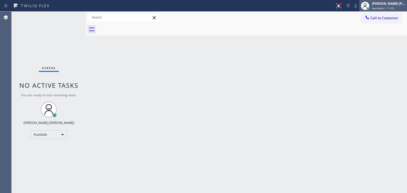
click at [400, 3] on div "[PERSON_NAME] [PERSON_NAME]" at bounding box center [388, 3] width 33 height 5
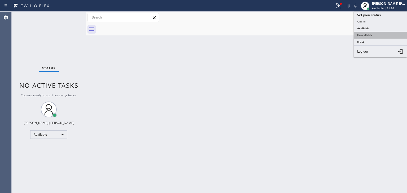
click at [381, 32] on button "Unavailable" at bounding box center [380, 35] width 53 height 7
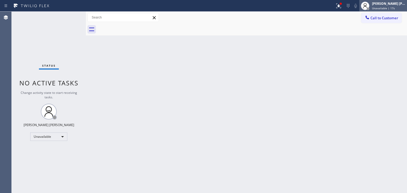
click at [371, 7] on div at bounding box center [365, 6] width 12 height 12
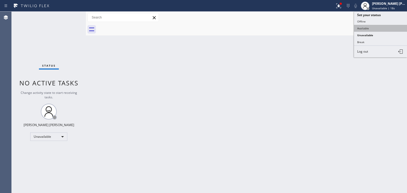
click at [380, 27] on button "Available" at bounding box center [380, 28] width 53 height 7
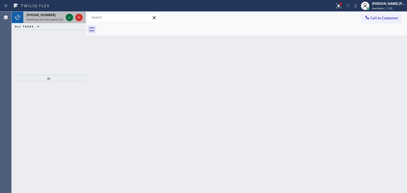
click at [70, 17] on icon at bounding box center [69, 17] width 3 height 2
click at [70, 18] on icon at bounding box center [69, 17] width 6 height 6
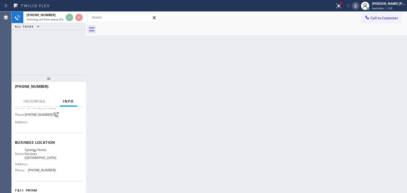
scroll to position [53, 0]
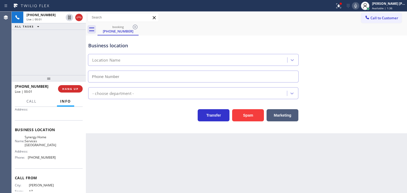
type input "[PHONE_NUMBER]"
click at [358, 7] on icon at bounding box center [355, 6] width 6 height 6
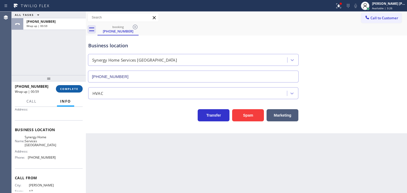
click at [73, 87] on span "COMPLETE" at bounding box center [69, 89] width 18 height 4
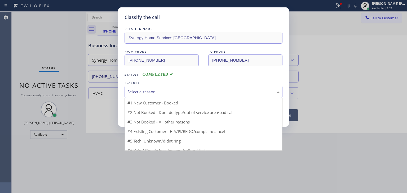
click at [154, 89] on div "Select a reason" at bounding box center [203, 92] width 152 height 6
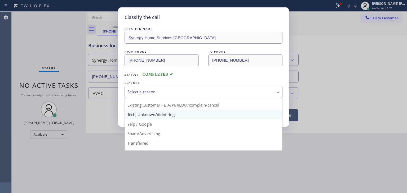
scroll to position [26, 0]
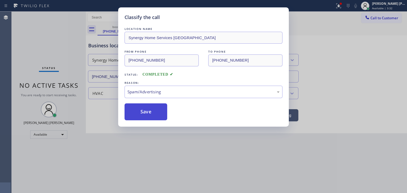
click at [148, 111] on button "Save" at bounding box center [145, 112] width 43 height 17
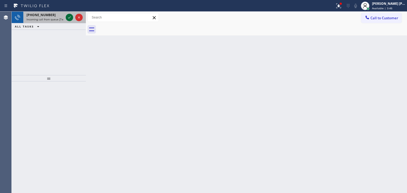
click at [68, 19] on icon at bounding box center [69, 17] width 6 height 6
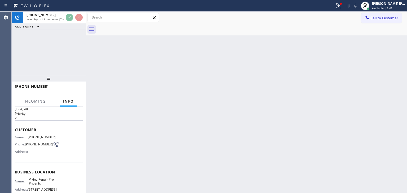
scroll to position [26, 0]
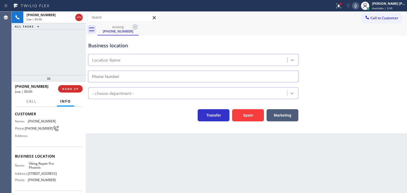
type input "[PHONE_NUMBER]"
click at [358, 6] on icon at bounding box center [355, 6] width 6 height 6
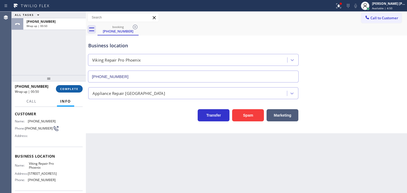
click at [65, 90] on span "COMPLETE" at bounding box center [69, 89] width 18 height 4
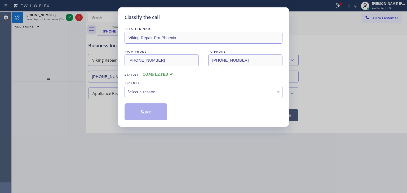
click at [150, 87] on div "Select a reason" at bounding box center [203, 92] width 158 height 12
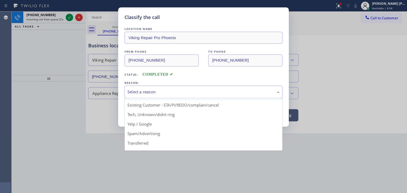
scroll to position [26, 0]
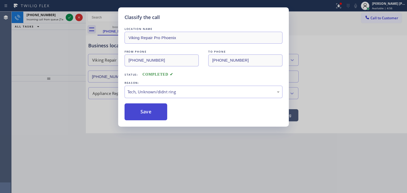
click at [150, 111] on button "Save" at bounding box center [145, 112] width 43 height 17
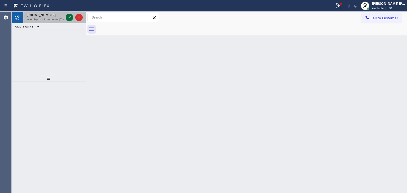
click at [70, 15] on icon at bounding box center [69, 17] width 6 height 6
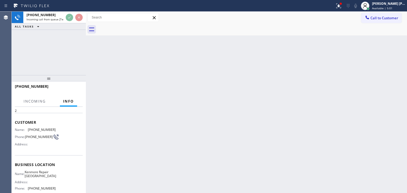
scroll to position [26, 0]
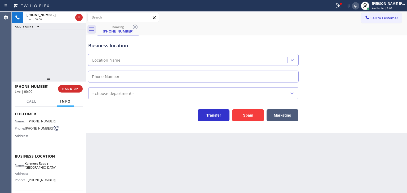
type input "[PHONE_NUMBER]"
click at [358, 7] on icon at bounding box center [355, 6] width 6 height 6
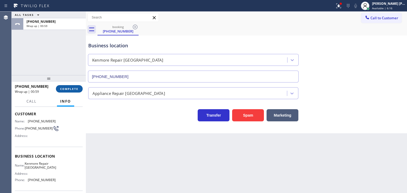
click at [70, 91] on button "COMPLETE" at bounding box center [69, 88] width 27 height 7
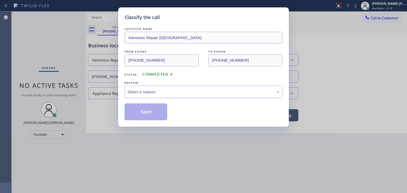
click at [150, 89] on div "Select a reason" at bounding box center [203, 92] width 152 height 6
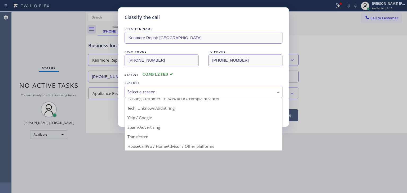
scroll to position [31, 0]
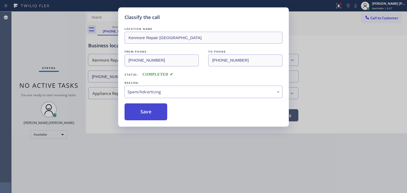
click at [152, 114] on button "Save" at bounding box center [145, 112] width 43 height 17
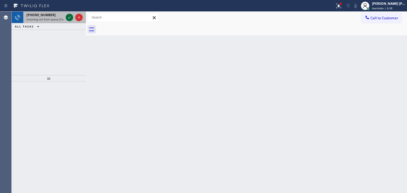
click at [69, 19] on icon at bounding box center [69, 17] width 6 height 6
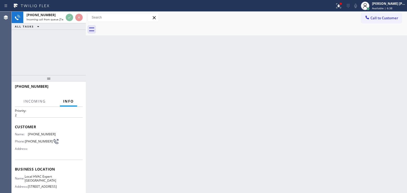
scroll to position [26, 0]
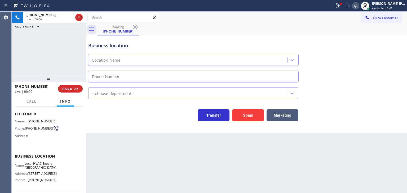
type input "[PHONE_NUMBER]"
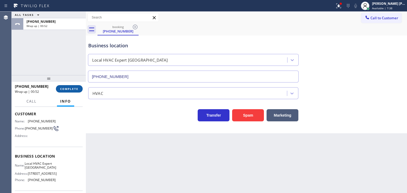
click at [76, 89] on span "COMPLETE" at bounding box center [69, 89] width 18 height 4
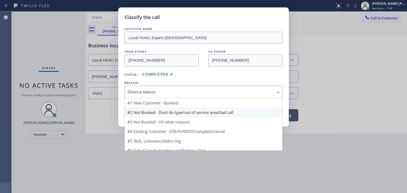
drag, startPoint x: 165, startPoint y: 93, endPoint x: 148, endPoint y: 113, distance: 25.7
click at [164, 93] on div "Select a reason" at bounding box center [203, 92] width 152 height 6
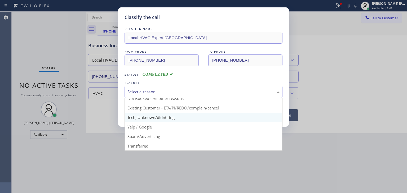
scroll to position [26, 0]
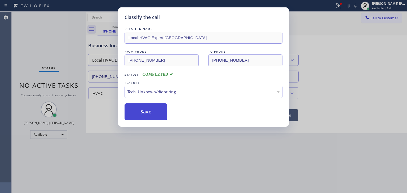
click at [150, 114] on button "Save" at bounding box center [145, 112] width 43 height 17
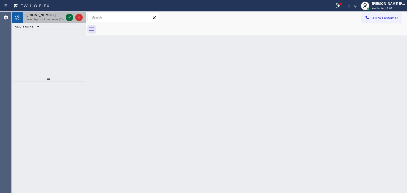
click at [69, 17] on icon at bounding box center [69, 17] width 6 height 6
drag, startPoint x: 69, startPoint y: 16, endPoint x: 68, endPoint y: 21, distance: 5.1
click at [69, 16] on icon at bounding box center [69, 17] width 6 height 6
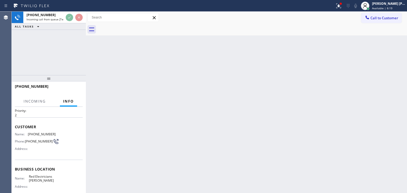
scroll to position [26, 0]
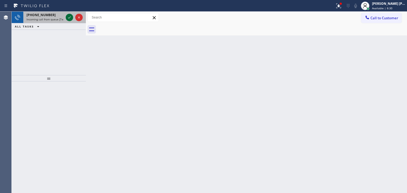
click at [69, 19] on icon at bounding box center [69, 17] width 6 height 6
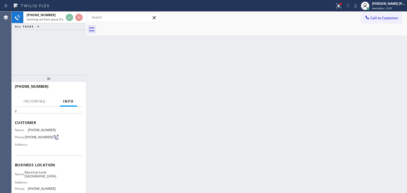
scroll to position [26, 0]
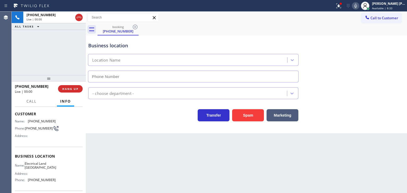
type input "[PHONE_NUMBER]"
click at [358, 6] on icon at bounding box center [355, 6] width 6 height 6
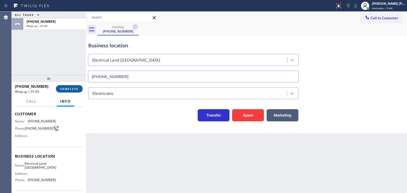
click at [69, 89] on span "COMPLETE" at bounding box center [69, 89] width 18 height 4
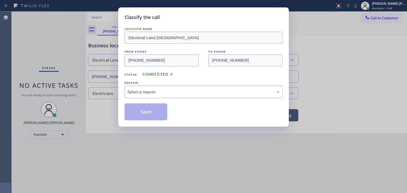
click at [132, 95] on div "Select a reason" at bounding box center [203, 92] width 158 height 12
click at [144, 111] on button "Save" at bounding box center [145, 112] width 43 height 17
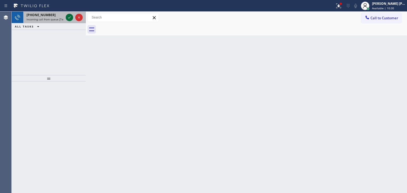
click at [69, 17] on icon at bounding box center [69, 17] width 6 height 6
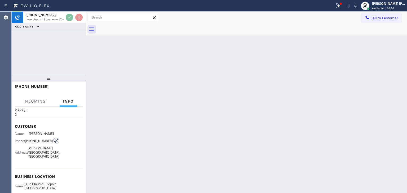
scroll to position [26, 0]
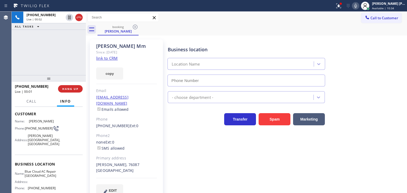
type input "[PHONE_NUMBER]"
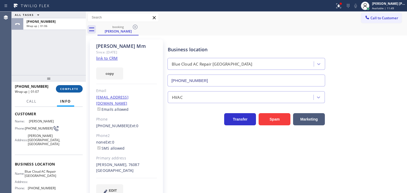
click at [73, 90] on span "COMPLETE" at bounding box center [69, 89] width 18 height 4
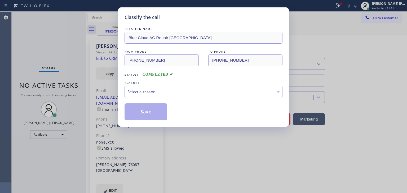
click at [135, 95] on div "Select a reason" at bounding box center [203, 92] width 158 height 12
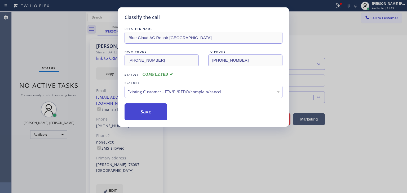
click at [148, 113] on button "Save" at bounding box center [145, 112] width 43 height 17
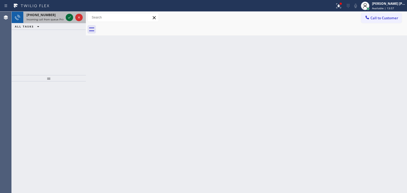
click at [68, 17] on icon at bounding box center [69, 17] width 6 height 6
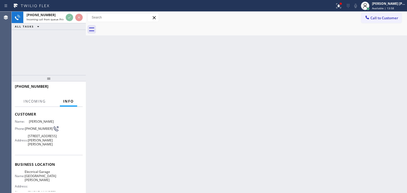
scroll to position [26, 0]
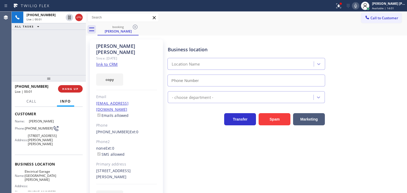
type input "[PHONE_NUMBER]"
click at [105, 62] on link "link to CRM" at bounding box center [106, 64] width 21 height 5
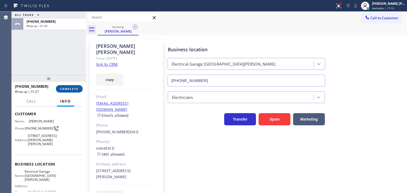
click at [76, 86] on button "COMPLETE" at bounding box center [69, 88] width 27 height 7
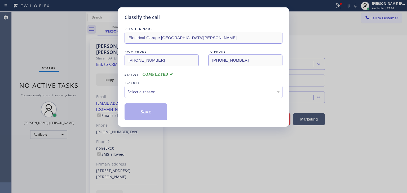
click at [162, 94] on div "Select a reason" at bounding box center [203, 92] width 152 height 6
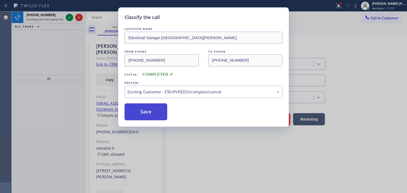
click at [147, 114] on button "Save" at bounding box center [145, 112] width 43 height 17
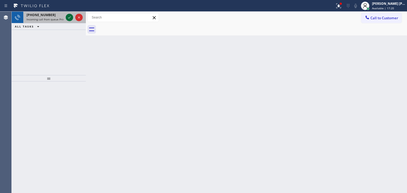
click at [69, 16] on icon at bounding box center [69, 17] width 6 height 6
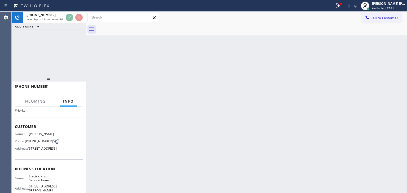
scroll to position [26, 0]
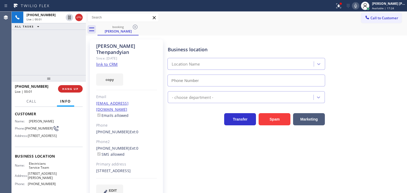
type input "[PHONE_NUMBER]"
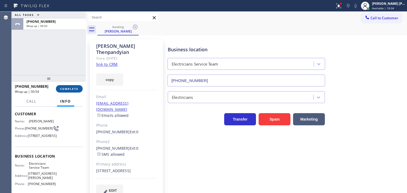
click at [77, 90] on span "COMPLETE" at bounding box center [69, 89] width 18 height 4
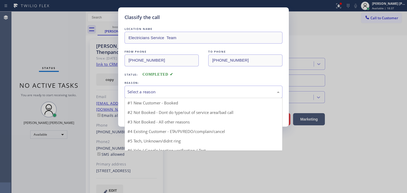
click at [159, 92] on div "Select a reason" at bounding box center [203, 92] width 152 height 6
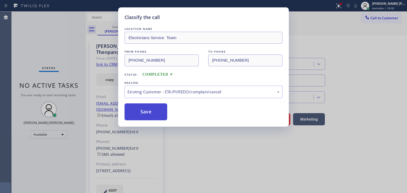
click at [149, 115] on button "Save" at bounding box center [145, 112] width 43 height 17
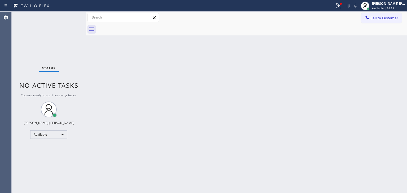
click at [149, 113] on div "Back to Dashboard Change Sender ID Customers Technicians Select a contact Outbo…" at bounding box center [246, 103] width 321 height 182
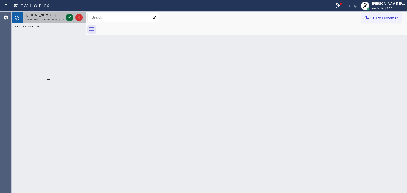
click at [69, 19] on icon at bounding box center [69, 17] width 6 height 6
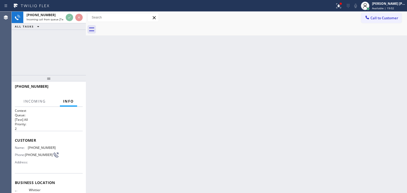
scroll to position [26, 0]
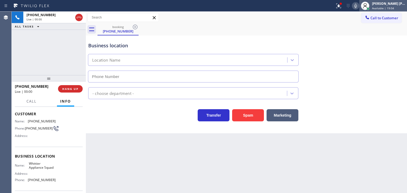
type input "[PHONE_NUMBER]"
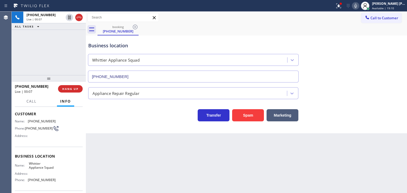
click at [358, 7] on icon at bounding box center [355, 6] width 6 height 6
drag, startPoint x: 44, startPoint y: 86, endPoint x: 19, endPoint y: 86, distance: 24.4
click at [19, 86] on div "[PHONE_NUMBER]" at bounding box center [34, 86] width 39 height 5
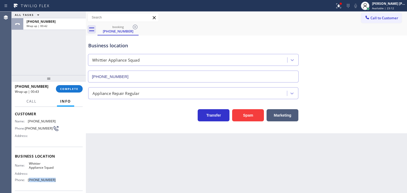
drag, startPoint x: 55, startPoint y: 183, endPoint x: 29, endPoint y: 180, distance: 26.8
click at [29, 180] on div "Name: [PERSON_NAME] Appliance Squad Address: Phone: [PHONE_NUMBER]" at bounding box center [49, 173] width 68 height 23
click at [69, 88] on span "COMPLETE" at bounding box center [69, 89] width 18 height 4
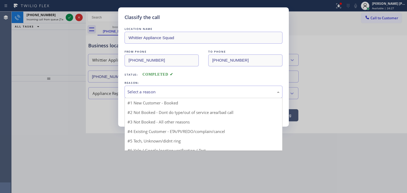
click at [150, 94] on div "Select a reason" at bounding box center [203, 92] width 152 height 6
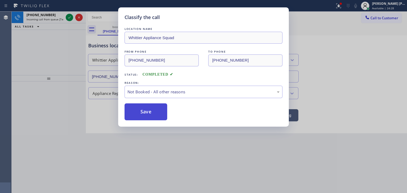
click at [151, 113] on button "Save" at bounding box center [145, 112] width 43 height 17
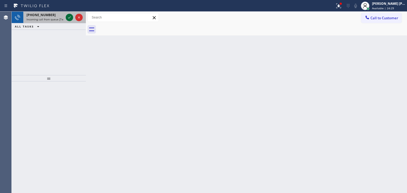
click at [69, 18] on icon at bounding box center [69, 17] width 3 height 2
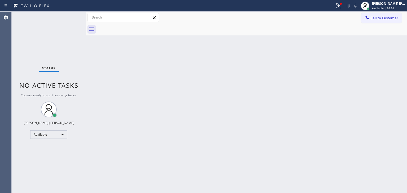
click at [73, 22] on div "Status No active tasks You are ready to start receiving tasks. [PERSON_NAME] [P…" at bounding box center [49, 103] width 74 height 182
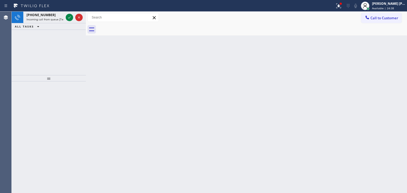
click at [73, 22] on div at bounding box center [74, 18] width 19 height 12
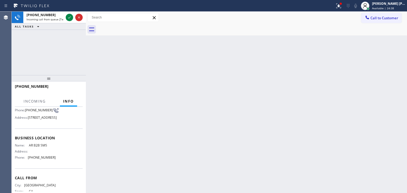
scroll to position [53, 0]
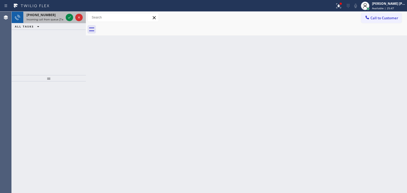
click at [74, 22] on div at bounding box center [74, 18] width 19 height 12
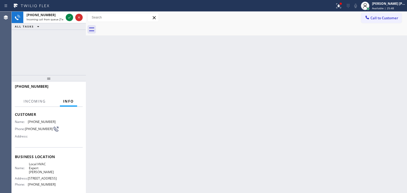
scroll to position [53, 0]
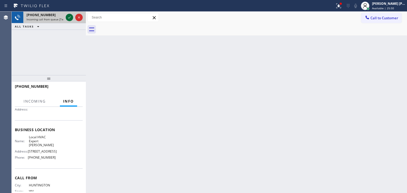
click at [70, 16] on icon at bounding box center [69, 17] width 6 height 6
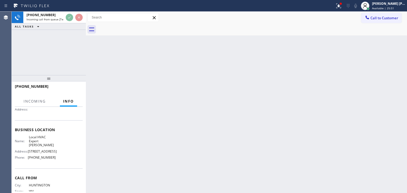
scroll to position [74, 0]
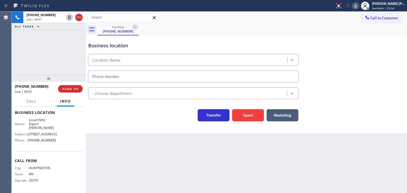
type input "[PHONE_NUMBER]"
click at [358, 7] on icon at bounding box center [355, 6] width 6 height 6
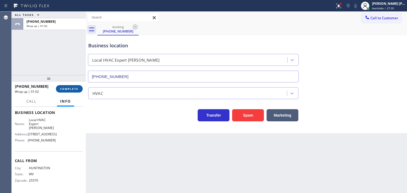
click at [66, 88] on span "COMPLETE" at bounding box center [69, 89] width 18 height 4
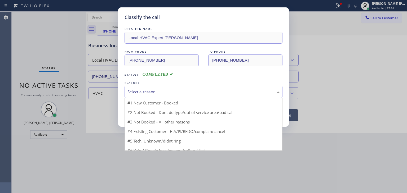
click at [139, 91] on div "Select a reason" at bounding box center [203, 92] width 152 height 6
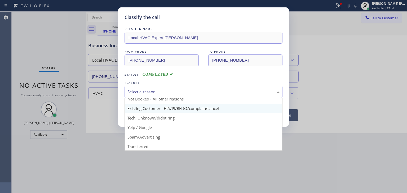
scroll to position [26, 0]
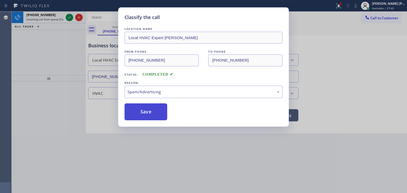
click at [145, 112] on button "Save" at bounding box center [145, 112] width 43 height 17
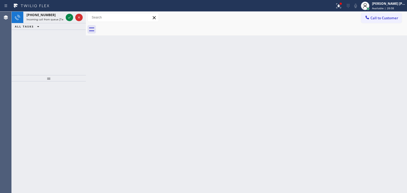
drag, startPoint x: 70, startPoint y: 17, endPoint x: 70, endPoint y: 24, distance: 6.4
click at [70, 17] on icon at bounding box center [69, 17] width 3 height 2
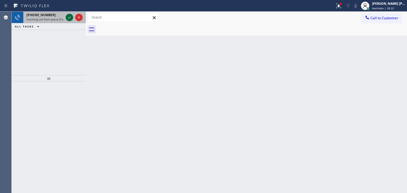
click at [69, 18] on icon at bounding box center [69, 17] width 6 height 6
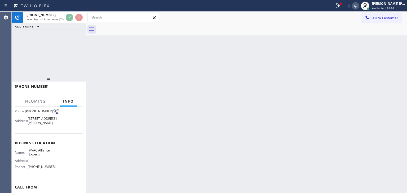
scroll to position [53, 0]
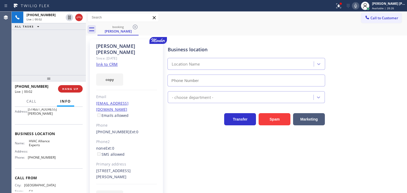
type input "[PHONE_NUMBER]"
click at [358, 5] on icon at bounding box center [355, 6] width 6 height 6
click at [108, 62] on link "link to CRM" at bounding box center [106, 64] width 21 height 5
click at [357, 5] on icon at bounding box center [355, 6] width 3 height 4
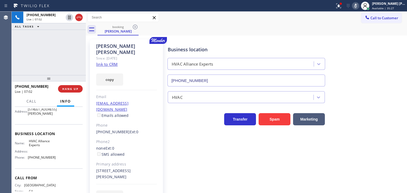
click at [358, 5] on icon at bounding box center [355, 6] width 6 height 6
click at [56, 61] on div "[PHONE_NUMBER] Live | 09:21 ALL TASKS ALL TASKS ACTIVE TASKS TASKS IN WRAP UP" at bounding box center [49, 44] width 74 height 64
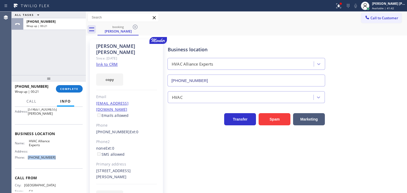
drag, startPoint x: 56, startPoint y: 169, endPoint x: 27, endPoint y: 169, distance: 29.4
click at [27, 162] on div "Name: HVAC Alliance Experts Address: Phone: [PHONE_NUMBER]" at bounding box center [49, 150] width 68 height 23
drag, startPoint x: 43, startPoint y: 154, endPoint x: 28, endPoint y: 150, distance: 15.1
click at [29, 147] on span "HVAC Alliance Experts" at bounding box center [42, 143] width 26 height 8
click at [112, 62] on link "link to CRM" at bounding box center [106, 64] width 21 height 5
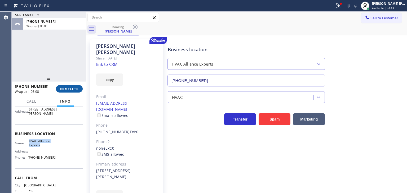
click at [74, 86] on button "COMPLETE" at bounding box center [69, 88] width 27 height 7
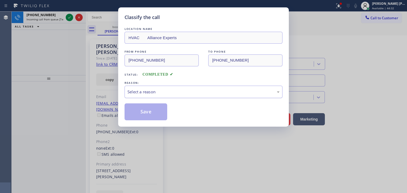
click at [151, 94] on div "Select a reason" at bounding box center [203, 92] width 152 height 6
click at [147, 111] on button "Save" at bounding box center [145, 112] width 43 height 17
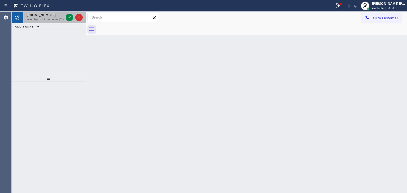
click at [74, 21] on div at bounding box center [74, 18] width 19 height 12
click at [70, 17] on icon at bounding box center [69, 17] width 6 height 6
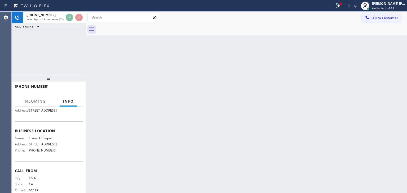
scroll to position [53, 0]
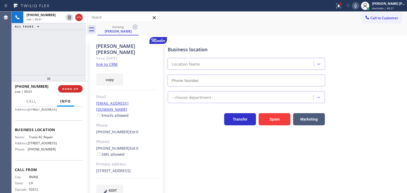
type input "[PHONE_NUMBER]"
click at [66, 45] on div "[PHONE_NUMBER] Live | 00:08 ALL TASKS ALL TASKS ACTIVE TASKS TASKS IN WRAP UP" at bounding box center [49, 44] width 74 height 64
click at [104, 62] on link "link to CRM" at bounding box center [106, 64] width 21 height 5
click at [358, 7] on icon at bounding box center [355, 6] width 6 height 6
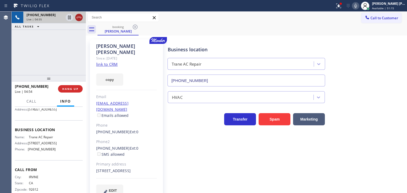
click at [82, 19] on icon at bounding box center [79, 17] width 6 height 6
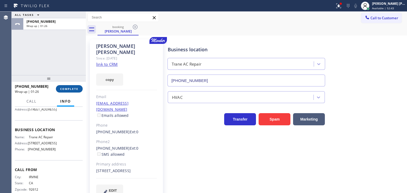
click at [65, 89] on span "COMPLETE" at bounding box center [69, 89] width 18 height 4
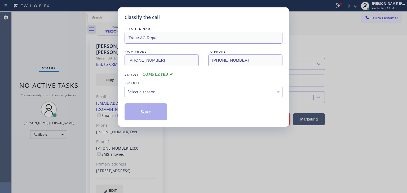
click at [186, 94] on div "Select a reason" at bounding box center [203, 92] width 152 height 6
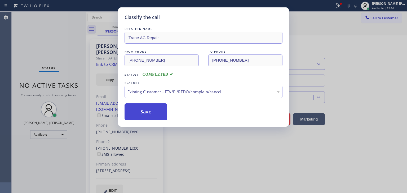
click at [147, 111] on button "Save" at bounding box center [145, 112] width 43 height 17
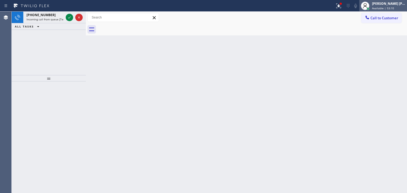
click at [393, 6] on div "[PERSON_NAME] [PERSON_NAME] Available | 53:10" at bounding box center [389, 5] width 36 height 9
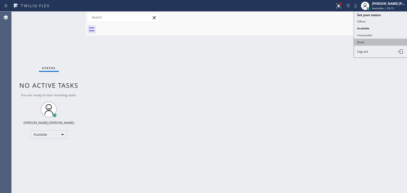
click at [364, 40] on button "Break" at bounding box center [380, 42] width 53 height 7
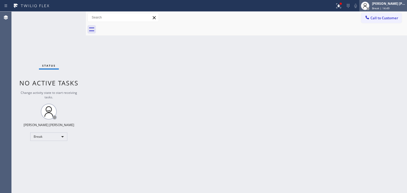
click at [389, 8] on span "Break | 14:49" at bounding box center [380, 8] width 17 height 4
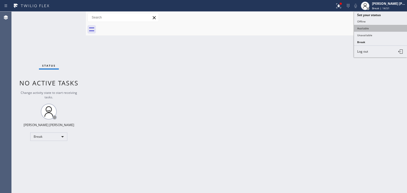
click at [365, 28] on button "Available" at bounding box center [380, 28] width 53 height 7
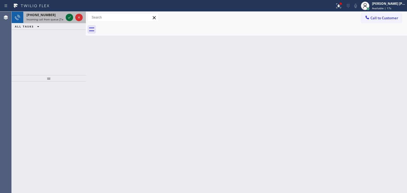
click at [70, 19] on icon at bounding box center [69, 17] width 6 height 6
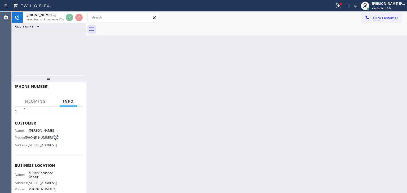
scroll to position [26, 0]
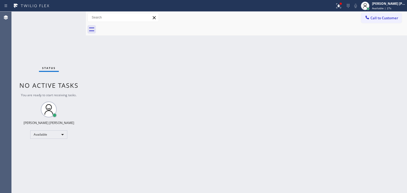
click at [62, 35] on div "Status No active tasks You are ready to start receiving tasks. [PERSON_NAME] [P…" at bounding box center [49, 103] width 74 height 182
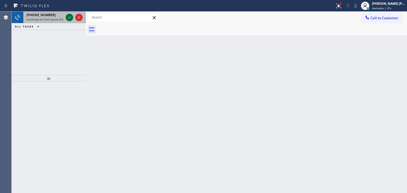
click at [69, 19] on icon at bounding box center [69, 17] width 6 height 6
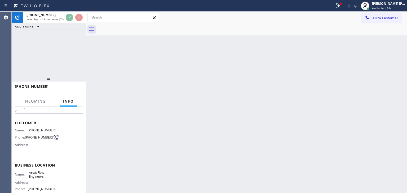
scroll to position [26, 0]
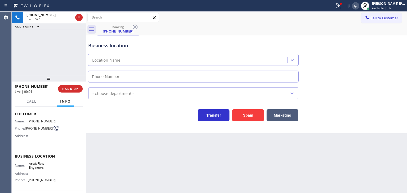
type input "[PHONE_NUMBER]"
click at [357, 6] on icon at bounding box center [355, 6] width 3 height 4
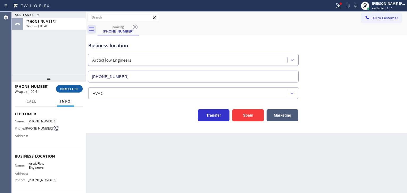
click at [69, 88] on span "COMPLETE" at bounding box center [69, 89] width 18 height 4
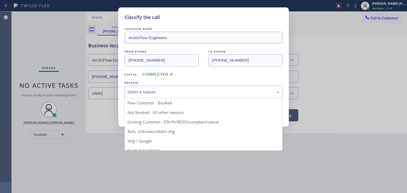
click at [141, 93] on div "Select a reason" at bounding box center [203, 92] width 152 height 6
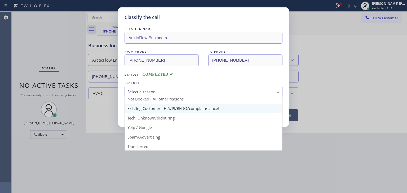
scroll to position [26, 0]
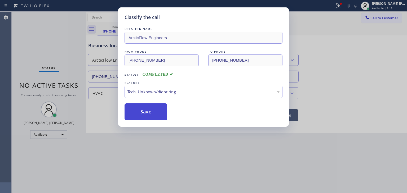
click at [151, 115] on button "Save" at bounding box center [145, 112] width 43 height 17
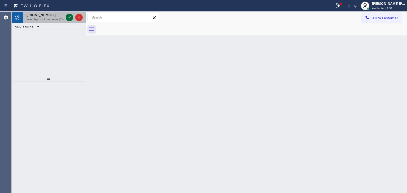
click at [68, 15] on icon at bounding box center [69, 17] width 6 height 6
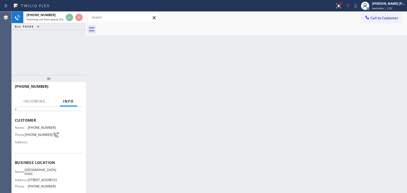
scroll to position [53, 0]
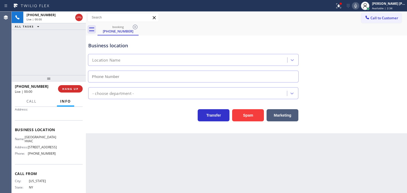
type input "[PHONE_NUMBER]"
drag, startPoint x: 379, startPoint y: 92, endPoint x: 369, endPoint y: 92, distance: 10.3
click at [379, 92] on div "HVAC" at bounding box center [246, 92] width 318 height 14
click at [358, 7] on icon at bounding box center [355, 6] width 6 height 6
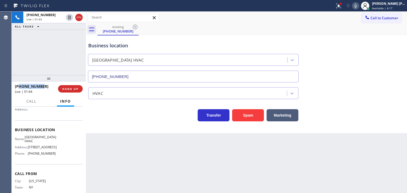
drag, startPoint x: 44, startPoint y: 87, endPoint x: 19, endPoint y: 84, distance: 25.8
click at [19, 84] on div "[PHONE_NUMBER]" at bounding box center [34, 86] width 39 height 5
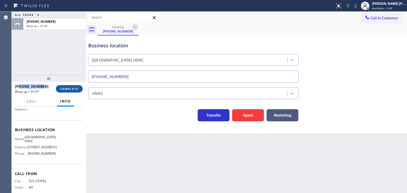
click at [72, 89] on span "COMPLETE" at bounding box center [69, 89] width 18 height 4
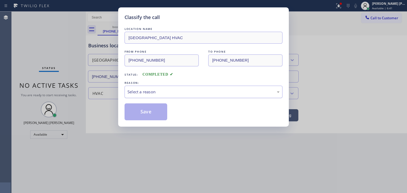
click at [161, 90] on div "Select a reason" at bounding box center [203, 92] width 152 height 6
click at [146, 117] on button "Save" at bounding box center [145, 112] width 43 height 17
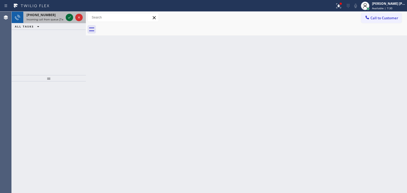
click at [70, 18] on icon at bounding box center [69, 17] width 6 height 6
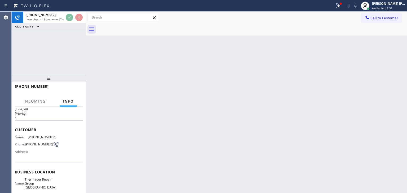
scroll to position [26, 0]
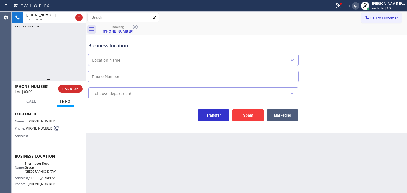
type input "[PHONE_NUMBER]"
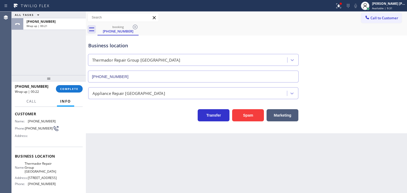
drag, startPoint x: 391, startPoint y: 74, endPoint x: 376, endPoint y: 56, distance: 22.9
click at [391, 74] on div "Business location Thermador Repair Group [GEOGRAPHIC_DATA] [PHONE_NUMBER]" at bounding box center [246, 59] width 318 height 48
drag, startPoint x: 43, startPoint y: 85, endPoint x: 19, endPoint y: 84, distance: 24.4
click at [19, 84] on div "[PHONE_NUMBER]" at bounding box center [33, 86] width 37 height 5
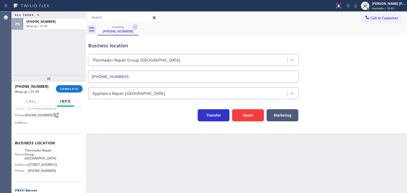
scroll to position [46, 0]
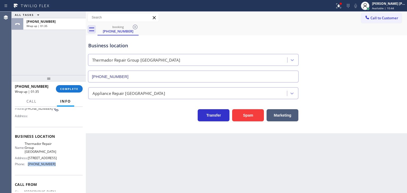
drag, startPoint x: 50, startPoint y: 185, endPoint x: 27, endPoint y: 164, distance: 31.3
click at [27, 164] on div "Phone: [PHONE_NUMBER]" at bounding box center [35, 164] width 41 height 4
click at [63, 89] on span "COMPLETE" at bounding box center [69, 89] width 18 height 4
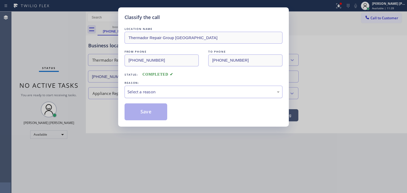
click at [155, 91] on div "Select a reason" at bounding box center [203, 92] width 152 height 6
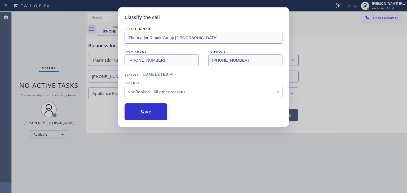
click at [145, 111] on button "Save" at bounding box center [145, 112] width 43 height 17
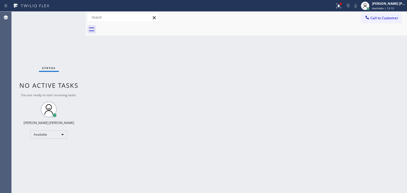
click at [71, 18] on div "Status No active tasks You are ready to start receiving tasks. [PERSON_NAME] [P…" at bounding box center [49, 103] width 74 height 182
click at [70, 19] on div "Status No active tasks You are ready to start receiving tasks. [PERSON_NAME] [P…" at bounding box center [49, 103] width 74 height 182
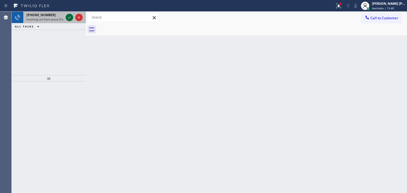
click at [71, 18] on icon at bounding box center [69, 17] width 6 height 6
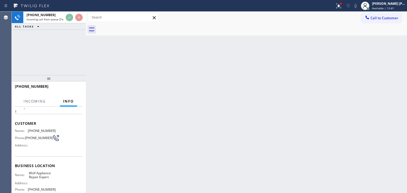
scroll to position [26, 0]
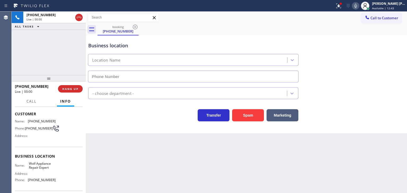
type input "[PHONE_NUMBER]"
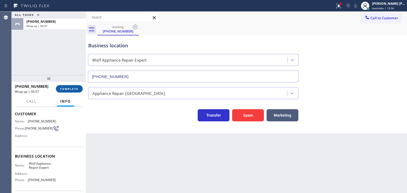
click at [65, 92] on button "COMPLETE" at bounding box center [69, 88] width 27 height 7
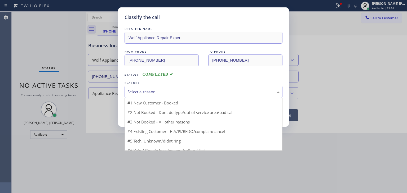
click at [155, 95] on div "Select a reason" at bounding box center [203, 92] width 158 height 12
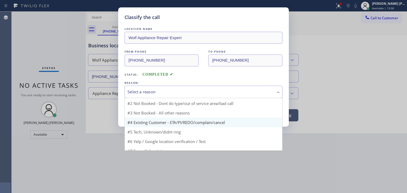
scroll to position [5, 0]
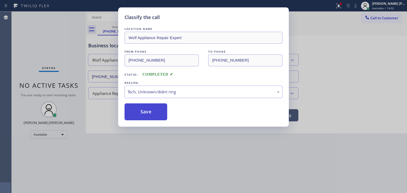
click at [151, 114] on button "Save" at bounding box center [145, 112] width 43 height 17
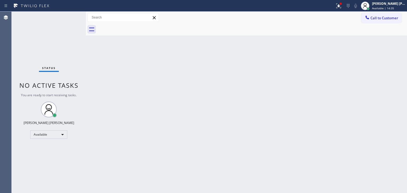
click at [56, 44] on div "Status No active tasks You are ready to start receiving tasks. [PERSON_NAME] [P…" at bounding box center [49, 103] width 74 height 182
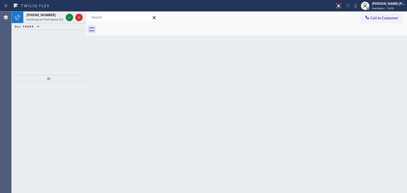
click at [69, 52] on div "[PHONE_NUMBER] Incoming call from queue [Test] All ALL TASKS ALL TASKS ACTIVE T…" at bounding box center [49, 44] width 74 height 64
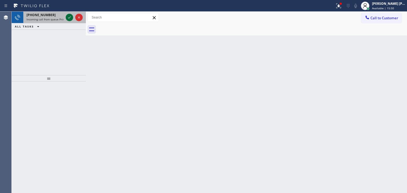
click at [69, 17] on icon at bounding box center [69, 17] width 6 height 6
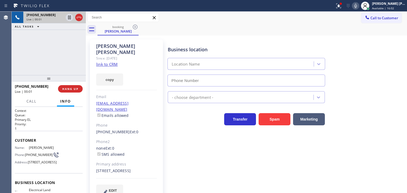
type input "[PHONE_NUMBER]"
click at [112, 62] on link "link to CRM" at bounding box center [106, 64] width 21 height 5
click at [358, 4] on icon at bounding box center [355, 6] width 6 height 6
click at [358, 6] on icon at bounding box center [355, 6] width 6 height 6
click at [358, 7] on icon at bounding box center [355, 6] width 6 height 6
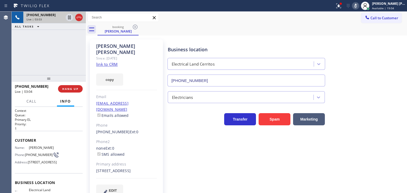
click at [358, 7] on icon at bounding box center [355, 6] width 6 height 6
click at [358, 5] on icon at bounding box center [355, 6] width 6 height 6
click at [357, 7] on icon at bounding box center [355, 6] width 3 height 4
click at [358, 4] on icon at bounding box center [355, 6] width 6 height 6
click at [358, 6] on icon at bounding box center [355, 6] width 6 height 6
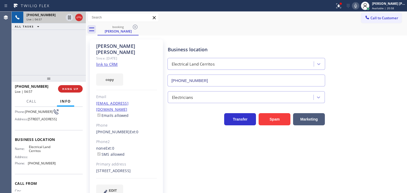
scroll to position [26, 0]
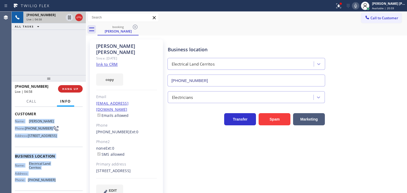
drag, startPoint x: 53, startPoint y: 167, endPoint x: 14, endPoint y: 120, distance: 60.9
click at [14, 120] on div "Context Queue: Primary EL Priority: 1 Customer Name: [PERSON_NAME] Phone: [PHON…" at bounding box center [49, 150] width 74 height 86
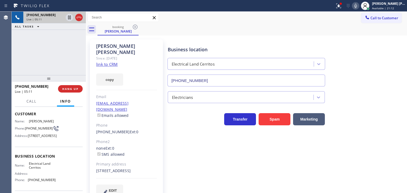
click at [35, 77] on div at bounding box center [49, 78] width 74 height 6
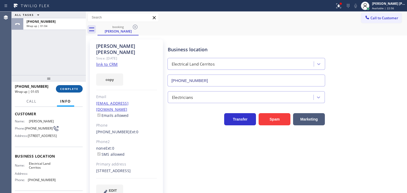
click at [69, 87] on button "COMPLETE" at bounding box center [69, 88] width 27 height 7
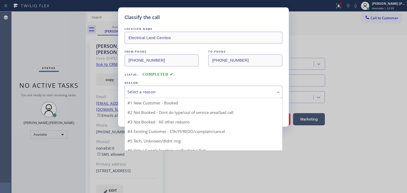
click at [143, 93] on div "Select a reason" at bounding box center [203, 92] width 152 height 6
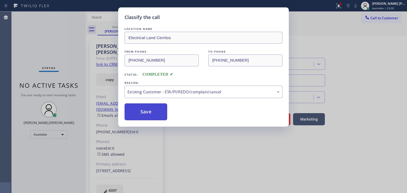
click at [146, 109] on button "Save" at bounding box center [145, 112] width 43 height 17
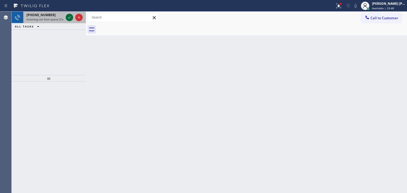
click at [70, 17] on icon at bounding box center [69, 17] width 6 height 6
click at [71, 15] on icon at bounding box center [69, 17] width 6 height 6
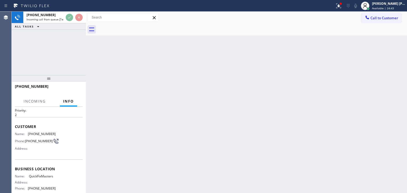
scroll to position [26, 0]
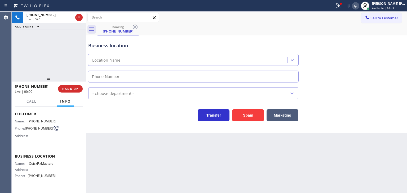
type input "[PHONE_NUMBER]"
click at [358, 4] on icon at bounding box center [355, 6] width 6 height 6
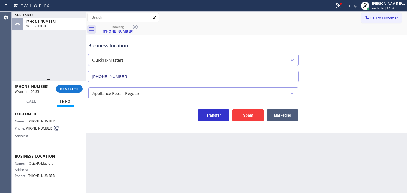
click at [69, 61] on div "ALL TASKS ALL TASKS ACTIVE TASKS TASKS IN WRAP UP [PHONE_NUMBER] Wrap up | 00:35" at bounding box center [49, 44] width 74 height 64
click at [75, 88] on span "COMPLETE" at bounding box center [69, 89] width 18 height 4
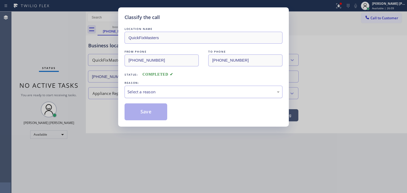
click at [143, 91] on div "Select a reason" at bounding box center [203, 92] width 152 height 6
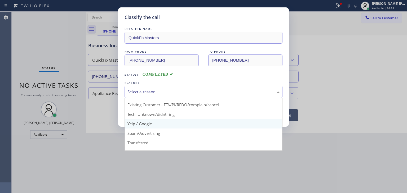
scroll to position [26, 0]
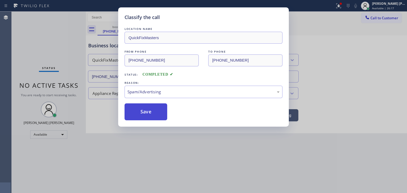
click at [151, 113] on button "Save" at bounding box center [145, 112] width 43 height 17
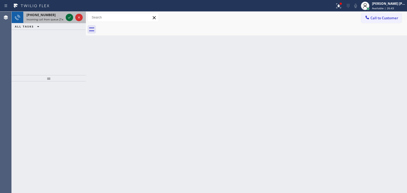
click at [69, 17] on icon at bounding box center [69, 17] width 6 height 6
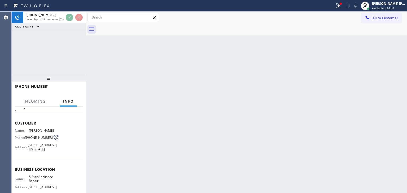
scroll to position [26, 0]
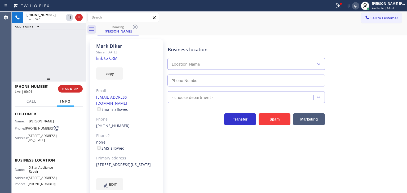
type input "[PHONE_NUMBER]"
click at [110, 59] on link "link to CRM" at bounding box center [106, 58] width 21 height 5
click at [358, 5] on icon at bounding box center [355, 6] width 6 height 6
click at [394, 10] on span "Available | 29:03" at bounding box center [383, 8] width 22 height 4
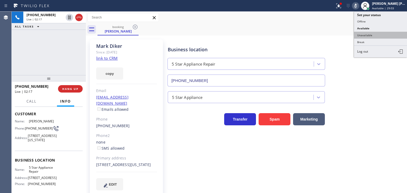
click at [382, 34] on button "Unavailable" at bounding box center [380, 35] width 53 height 7
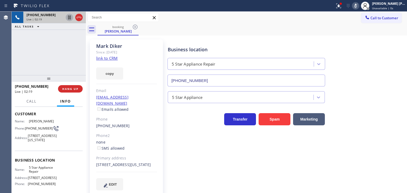
click at [70, 17] on icon at bounding box center [69, 18] width 3 height 4
click at [358, 6] on icon at bounding box center [355, 6] width 6 height 6
click at [71, 17] on icon at bounding box center [69, 17] width 6 height 6
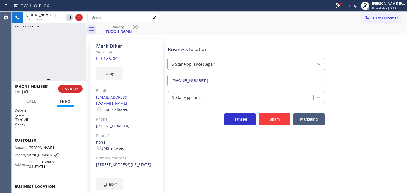
scroll to position [26, 0]
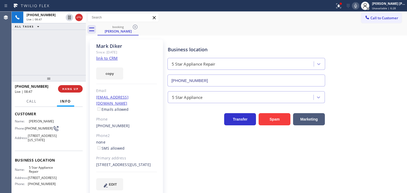
click at [358, 7] on icon at bounding box center [355, 6] width 6 height 6
click at [81, 90] on button "HANG UP" at bounding box center [70, 88] width 25 height 7
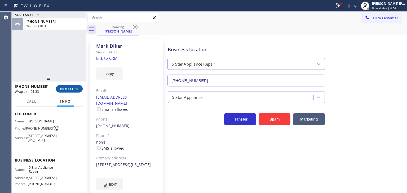
click at [70, 90] on span "COMPLETE" at bounding box center [69, 89] width 18 height 4
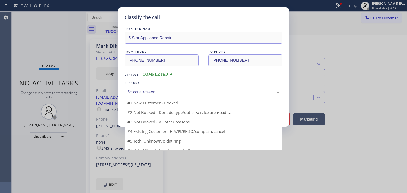
click at [159, 93] on div "Select a reason" at bounding box center [203, 92] width 152 height 6
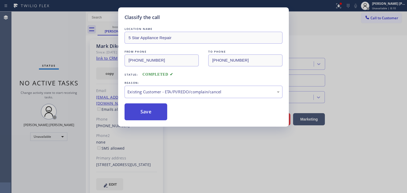
click at [149, 113] on button "Save" at bounding box center [145, 112] width 43 height 17
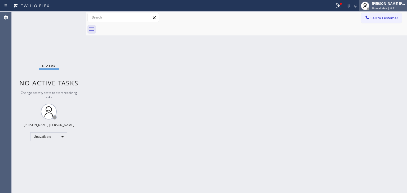
click at [393, 6] on span "Unavailable | 8:11" at bounding box center [384, 8] width 24 height 4
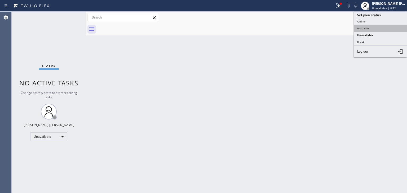
click at [369, 27] on button "Available" at bounding box center [380, 28] width 53 height 7
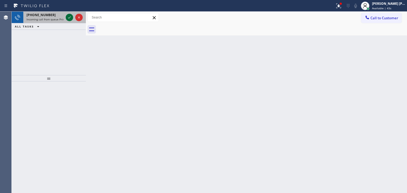
click at [70, 18] on icon at bounding box center [69, 17] width 6 height 6
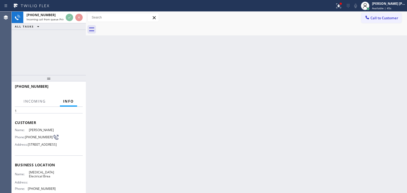
scroll to position [26, 0]
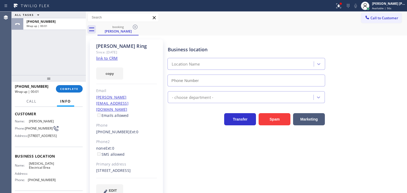
type input "(714) 463-1799"
click at [73, 89] on span "COMPLETE" at bounding box center [69, 89] width 18 height 4
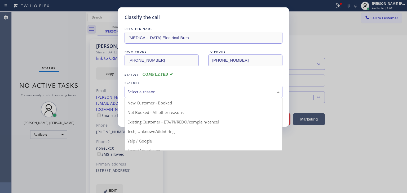
click at [149, 92] on div "Select a reason" at bounding box center [203, 92] width 152 height 6
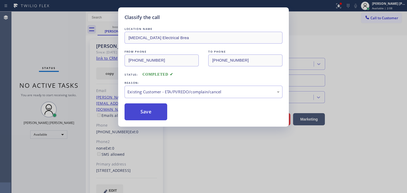
click at [147, 114] on button "Save" at bounding box center [145, 112] width 43 height 17
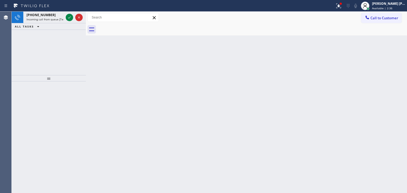
drag, startPoint x: 69, startPoint y: 20, endPoint x: 69, endPoint y: 23, distance: 3.2
click at [69, 20] on icon at bounding box center [69, 17] width 6 height 6
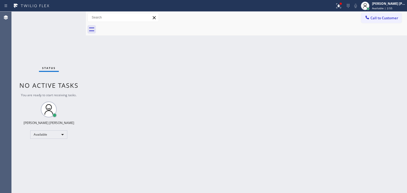
click at [68, 25] on div "Status No active tasks You are ready to start receiving tasks. [PERSON_NAME] [P…" at bounding box center [49, 103] width 74 height 182
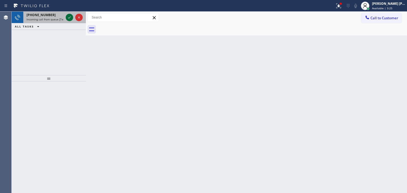
click at [69, 19] on icon at bounding box center [69, 17] width 6 height 6
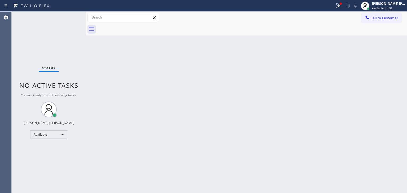
click at [70, 18] on div "Status No active tasks You are ready to start receiving tasks. [PERSON_NAME] [P…" at bounding box center [49, 103] width 74 height 182
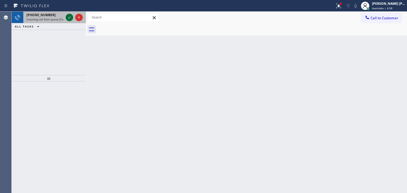
click at [69, 16] on icon at bounding box center [69, 17] width 6 height 6
click at [70, 17] on icon at bounding box center [69, 17] width 6 height 6
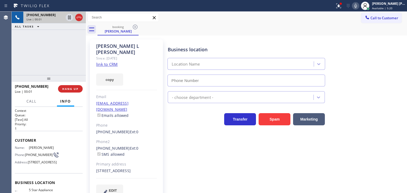
scroll to position [26, 0]
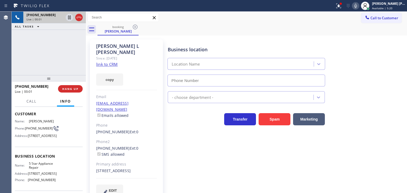
type input "[PHONE_NUMBER]"
click at [109, 62] on link "link to CRM" at bounding box center [106, 64] width 21 height 5
click at [358, 6] on icon at bounding box center [355, 6] width 6 height 6
click at [358, 7] on icon at bounding box center [355, 6] width 6 height 6
drag, startPoint x: 57, startPoint y: 44, endPoint x: 74, endPoint y: 39, distance: 17.7
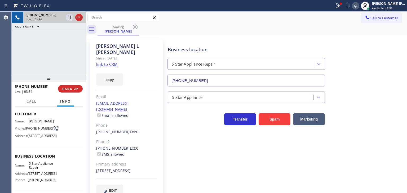
click at [57, 44] on div "+12034554991 Live | 03:34 ALL TASKS ALL TASKS ACTIVE TASKS TASKS IN WRAP UP" at bounding box center [49, 44] width 74 height 64
drag, startPoint x: 373, startPoint y: 121, endPoint x: 367, endPoint y: 119, distance: 6.3
click at [373, 121] on div "Transfer Spam Marketing" at bounding box center [286, 117] width 239 height 17
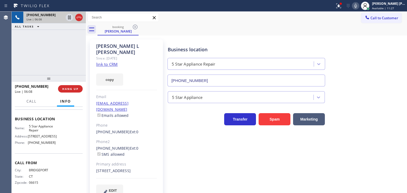
scroll to position [74, 0]
drag, startPoint x: 53, startPoint y: 141, endPoint x: 28, endPoint y: 143, distance: 24.4
click at [28, 143] on div "Name: 5 Star Appliance Repair Address: 510 Foothill Rd Phone: (855) 731-4952" at bounding box center [35, 133] width 41 height 23
copy span "[PHONE_NUMBER]"
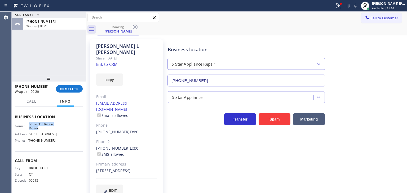
drag, startPoint x: 44, startPoint y: 129, endPoint x: 28, endPoint y: 124, distance: 17.0
click at [29, 124] on span "5 Star Appliance Repair" at bounding box center [42, 126] width 26 height 8
copy span "5 Star Appliance Repair"
drag, startPoint x: 42, startPoint y: 84, endPoint x: 20, endPoint y: 83, distance: 22.0
click at [20, 83] on div "+12034554991 Wrap up | 03:01" at bounding box center [35, 89] width 41 height 14
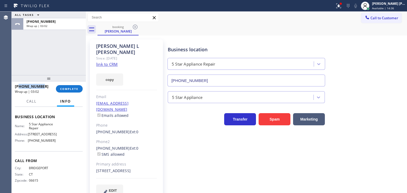
copy span "2034554991"
click at [74, 90] on span "COMPLETE" at bounding box center [69, 89] width 18 height 4
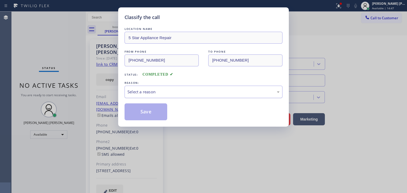
click at [144, 93] on div "Select a reason" at bounding box center [203, 92] width 152 height 6
click at [141, 109] on button "Save" at bounding box center [145, 112] width 43 height 17
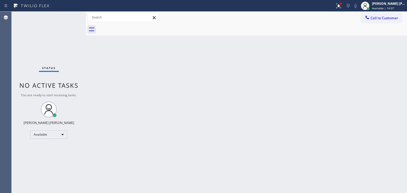
click at [63, 51] on div "Status No active tasks You are ready to start receiving tasks. [PERSON_NAME] [P…" at bounding box center [49, 103] width 74 height 182
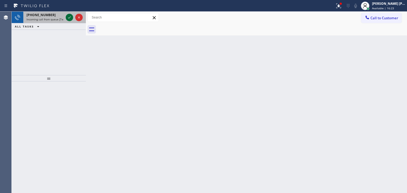
click at [69, 16] on icon at bounding box center [69, 17] width 6 height 6
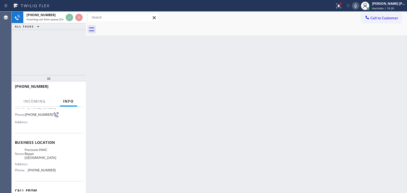
scroll to position [53, 0]
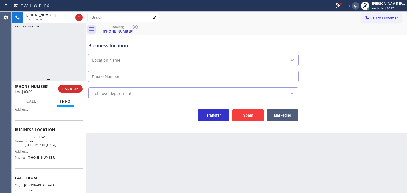
type input "(323) 313-0432"
click at [357, 5] on icon at bounding box center [355, 6] width 3 height 4
click at [358, 5] on icon at bounding box center [355, 6] width 6 height 6
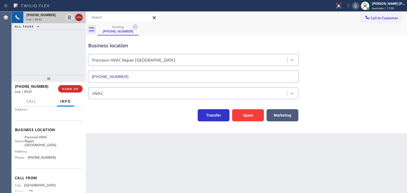
click at [79, 19] on icon at bounding box center [79, 17] width 6 height 6
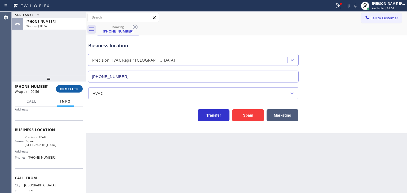
click at [72, 88] on span "COMPLETE" at bounding box center [69, 89] width 18 height 4
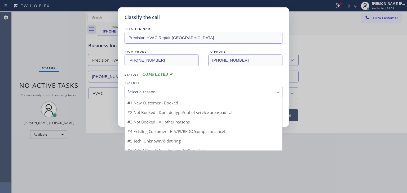
click at [164, 92] on div "Select a reason" at bounding box center [203, 92] width 152 height 6
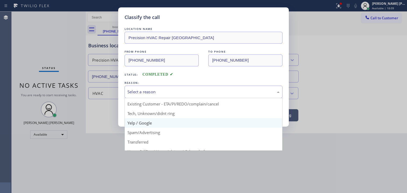
scroll to position [26, 0]
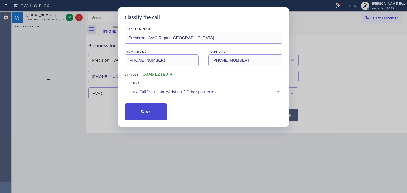
click at [147, 114] on button "Save" at bounding box center [145, 112] width 43 height 17
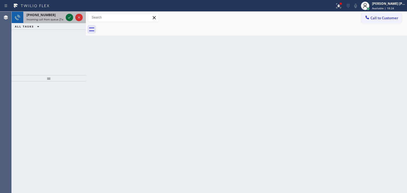
click at [70, 19] on icon at bounding box center [69, 17] width 6 height 6
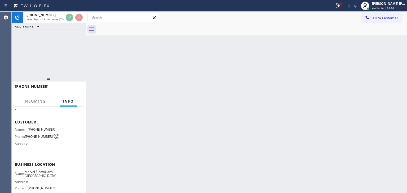
scroll to position [53, 0]
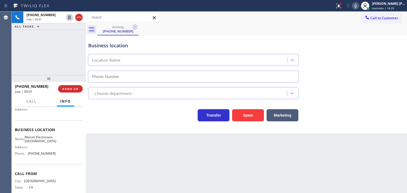
type input "[PHONE_NUMBER]"
click at [358, 7] on icon at bounding box center [355, 6] width 6 height 6
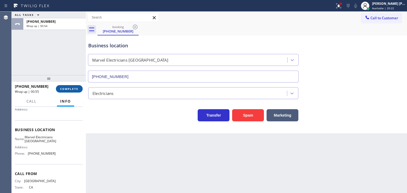
click at [69, 89] on span "COMPLETE" at bounding box center [69, 89] width 18 height 4
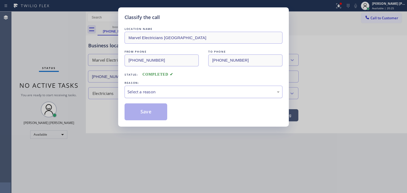
click at [144, 96] on div "Select a reason" at bounding box center [203, 92] width 158 height 12
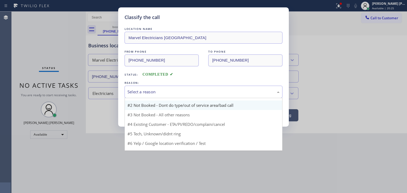
scroll to position [5, 0]
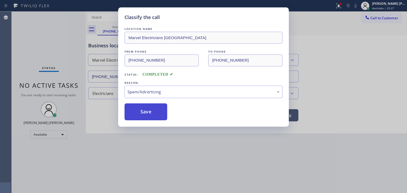
click at [141, 115] on button "Save" at bounding box center [145, 112] width 43 height 17
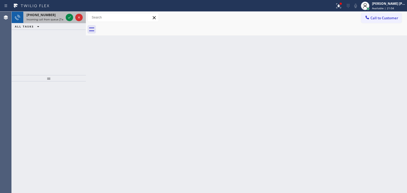
click at [74, 21] on div at bounding box center [74, 18] width 19 height 12
click at [67, 18] on icon at bounding box center [69, 17] width 6 height 6
click at [69, 18] on icon at bounding box center [69, 17] width 6 height 6
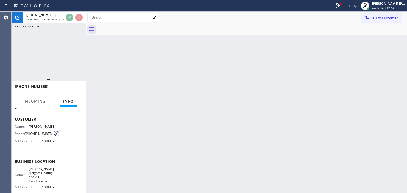
scroll to position [26, 0]
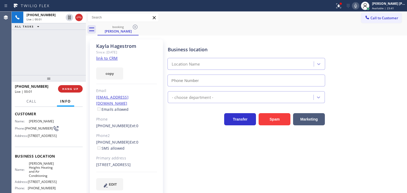
type input "(323) 870-6741"
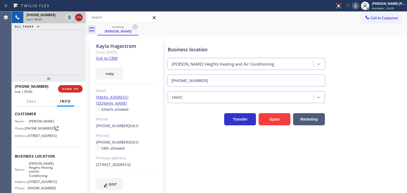
click at [81, 18] on icon at bounding box center [79, 18] width 5 height 2
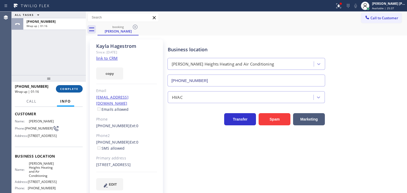
click at [71, 87] on span "COMPLETE" at bounding box center [69, 89] width 18 height 4
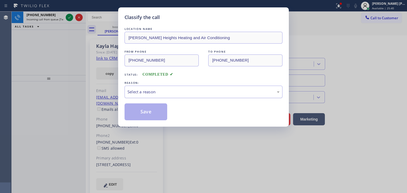
click at [146, 94] on div "Select a reason" at bounding box center [203, 92] width 152 height 6
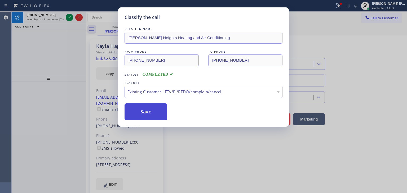
click at [146, 116] on button "Save" at bounding box center [145, 112] width 43 height 17
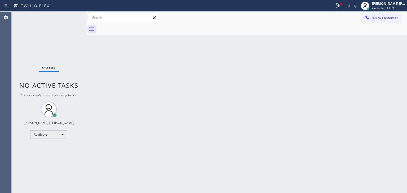
click at [69, 20] on div "Status No active tasks You are ready to start receiving tasks. [PERSON_NAME] [P…" at bounding box center [49, 103] width 74 height 182
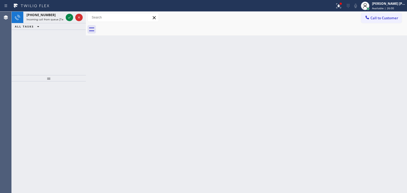
drag, startPoint x: 70, startPoint y: 17, endPoint x: 70, endPoint y: 29, distance: 11.7
click at [70, 17] on icon at bounding box center [69, 17] width 6 height 6
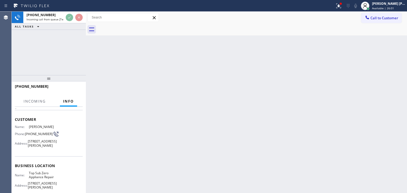
scroll to position [53, 0]
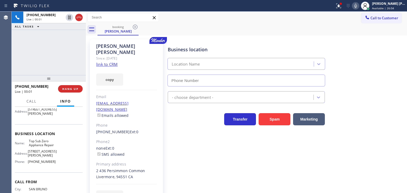
type input "(408) 617-8880"
click at [111, 62] on link "link to CRM" at bounding box center [106, 64] width 21 height 5
click at [110, 62] on link "link to CRM" at bounding box center [106, 64] width 21 height 5
click at [358, 3] on icon at bounding box center [355, 6] width 6 height 6
click at [358, 6] on icon at bounding box center [355, 6] width 6 height 6
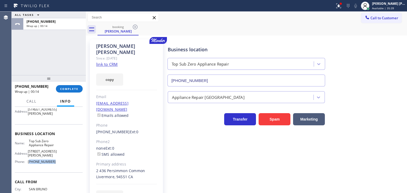
drag, startPoint x: 55, startPoint y: 176, endPoint x: 29, endPoint y: 177, distance: 26.3
click at [29, 166] on div "Name: Top Sub Zero Appliance Repair Address: 1828 W San Carlos St Phone: (408) …" at bounding box center [49, 152] width 68 height 27
copy span "408) 617-8880"
drag, startPoint x: 46, startPoint y: 86, endPoint x: 19, endPoint y: 85, distance: 26.5
click at [19, 84] on div "+16503033316" at bounding box center [33, 86] width 37 height 5
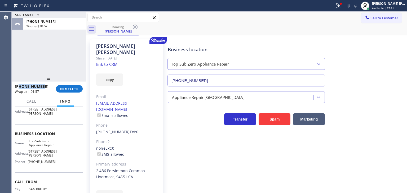
copy span "6503033316"
drag, startPoint x: 93, startPoint y: 98, endPoint x: 161, endPoint y: 95, distance: 67.6
click at [161, 95] on div "Benjamin Albornoz Since: 20 may 2020 link to CRM copy Email benalbornoz@loosele…" at bounding box center [126, 124] width 73 height 170
copy link "benalbornoz@looseleafproperties.co"
click at [154, 81] on div "Benjamin Albornoz Since: 20 may 2020 link to CRM copy Email benalbornoz@loosele…" at bounding box center [126, 124] width 73 height 170
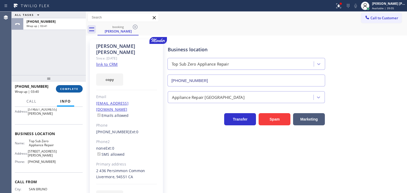
click at [66, 91] on span "COMPLETE" at bounding box center [69, 89] width 18 height 4
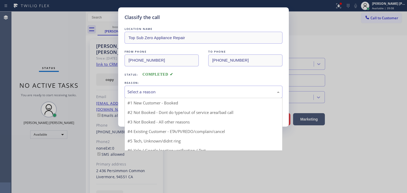
click at [140, 88] on div "Select a reason" at bounding box center [203, 92] width 158 height 12
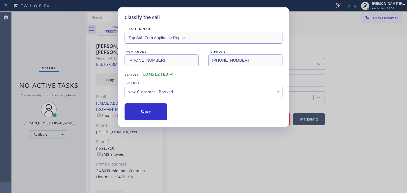
click at [140, 110] on button "Save" at bounding box center [145, 112] width 43 height 17
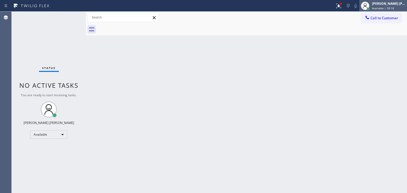
click at [394, 8] on span "Available | 39:18" at bounding box center [383, 8] width 22 height 4
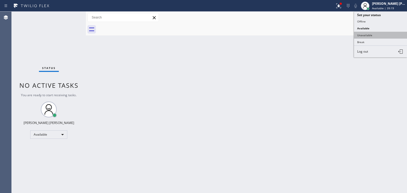
click at [371, 34] on button "Unavailable" at bounding box center [380, 35] width 53 height 7
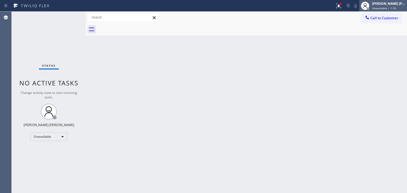
click at [388, 9] on span "Unavailable | 1:18" at bounding box center [384, 8] width 24 height 4
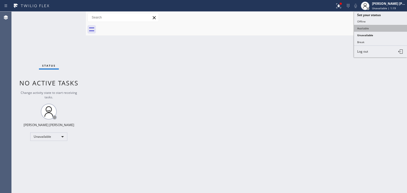
click at [375, 25] on button "Available" at bounding box center [380, 28] width 53 height 7
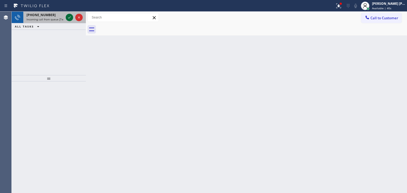
click at [70, 19] on icon at bounding box center [69, 17] width 6 height 6
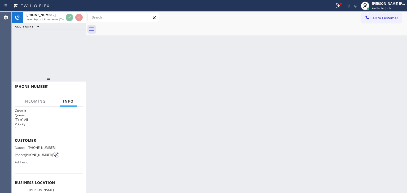
scroll to position [26, 0]
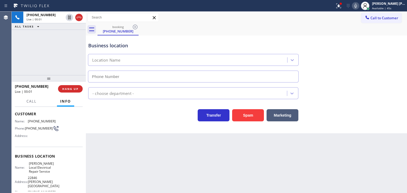
type input "(714) 294-2340"
drag, startPoint x: 396, startPoint y: 93, endPoint x: 391, endPoint y: 77, distance: 17.2
click at [396, 93] on div "Electricians" at bounding box center [246, 92] width 318 height 14
click at [357, 4] on icon at bounding box center [355, 6] width 3 height 4
click at [357, 7] on icon at bounding box center [355, 6] width 3 height 4
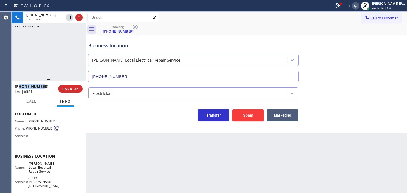
drag, startPoint x: 44, startPoint y: 85, endPoint x: 19, endPoint y: 87, distance: 25.2
click at [19, 87] on div "+18186870313" at bounding box center [34, 86] width 39 height 5
copy span "8186870313"
click at [358, 5] on icon at bounding box center [355, 6] width 6 height 6
click at [358, 7] on icon at bounding box center [355, 6] width 6 height 6
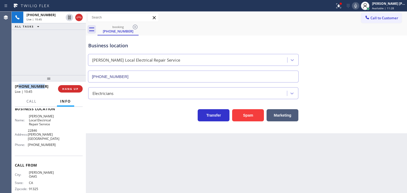
scroll to position [74, 0]
drag, startPoint x: 57, startPoint y: 143, endPoint x: 28, endPoint y: 142, distance: 28.9
click at [28, 142] on div "Name: Smallwood Local Electrical Repair Service Address: 22846 Costa Bella Dr P…" at bounding box center [49, 131] width 68 height 35
copy span "(714) 294-2340"
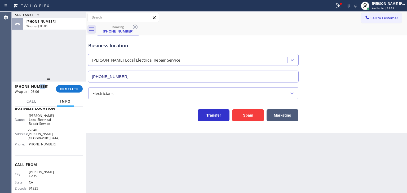
drag, startPoint x: 45, startPoint y: 86, endPoint x: 37, endPoint y: 83, distance: 8.1
click at [37, 83] on div "+18186870313 Wrap up | 03:06" at bounding box center [35, 89] width 41 height 14
click at [41, 86] on div "+18186870313" at bounding box center [33, 86] width 37 height 5
drag, startPoint x: 42, startPoint y: 86, endPoint x: 19, endPoint y: 85, distance: 23.1
click at [19, 85] on div "+18186870313" at bounding box center [33, 86] width 37 height 5
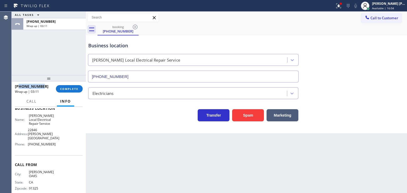
copy span "8186870313"
click at [64, 91] on button "COMPLETE" at bounding box center [69, 88] width 27 height 7
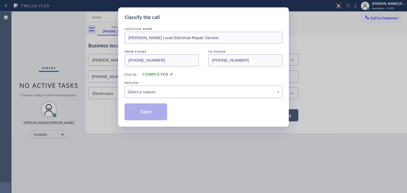
click at [140, 87] on div "Select a reason" at bounding box center [203, 92] width 158 height 12
click at [137, 112] on button "Save" at bounding box center [145, 112] width 43 height 17
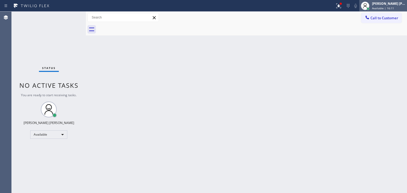
click at [394, 7] on span "Available | 16:11" at bounding box center [383, 8] width 22 height 4
click at [394, 6] on span "Available | 16:28" at bounding box center [383, 8] width 22 height 4
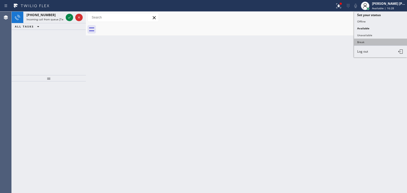
click at [376, 41] on button "Break" at bounding box center [380, 42] width 53 height 7
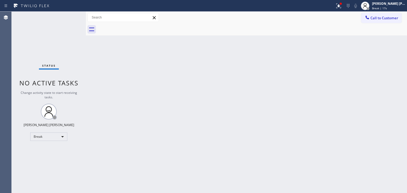
click at [396, 60] on div "Back to Dashboard Change Sender ID Customers Technicians Select a contact Outbo…" at bounding box center [246, 103] width 321 height 182
click at [373, 131] on div "Back to Dashboard Change Sender ID Customers Technicians Select a contact Outbo…" at bounding box center [246, 103] width 321 height 182
